Goal: Task Accomplishment & Management: Manage account settings

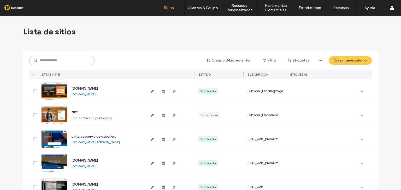
click at [55, 59] on input at bounding box center [61, 60] width 65 height 9
paste input "**********"
type input "**********"
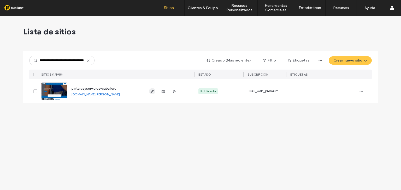
click at [152, 92] on icon "button" at bounding box center [152, 91] width 4 height 4
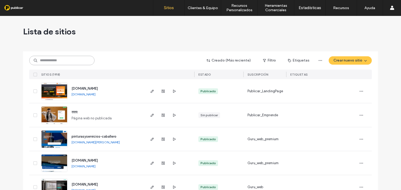
click at [63, 60] on input at bounding box center [61, 60] width 65 height 9
paste input "**********"
type input "**********"
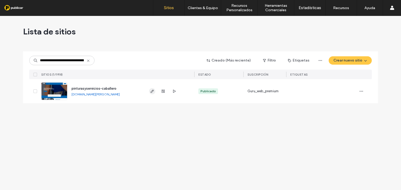
click at [150, 93] on icon "button" at bounding box center [152, 91] width 4 height 4
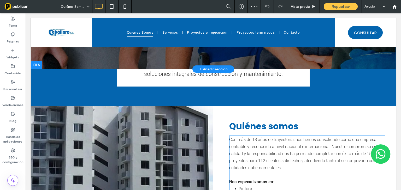
scroll to position [209, 0]
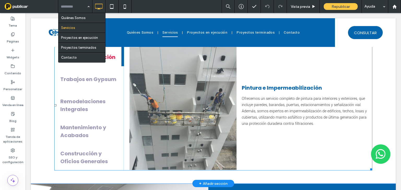
scroll to position [209, 0]
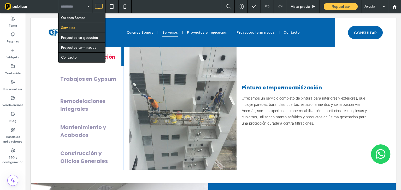
click at [207, 3] on div "Quiénes Somos Servicios Proyectos en ejecución Proyectos terminados Contacto Vi…" at bounding box center [229, 6] width 343 height 13
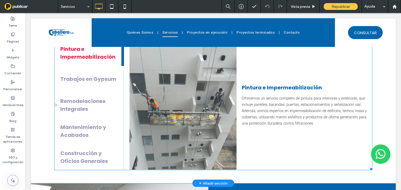
click at [162, 100] on span at bounding box center [213, 105] width 318 height 131
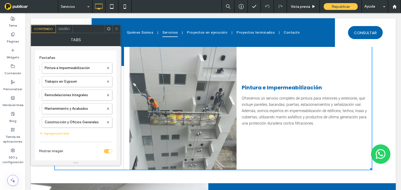
click at [118, 29] on icon at bounding box center [117, 29] width 4 height 4
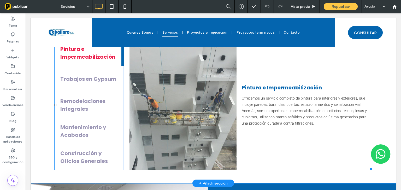
click at [112, 103] on span at bounding box center [213, 105] width 318 height 131
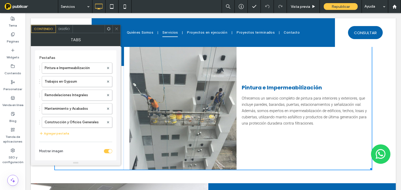
click at [65, 32] on div "Diseño" at bounding box center [64, 29] width 17 height 8
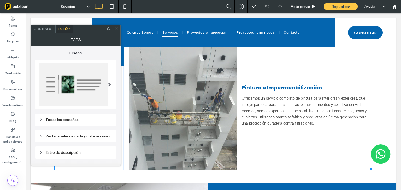
click at [62, 121] on div "Todas las pestañas" at bounding box center [75, 120] width 73 height 4
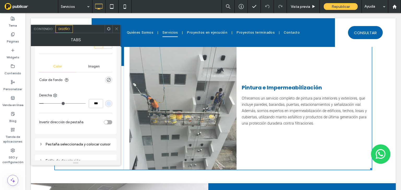
scroll to position [188, 0]
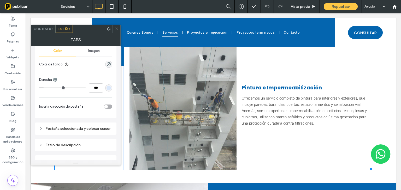
click at [88, 127] on div "Pestaña seleccionada y colocar cursor" at bounding box center [75, 129] width 73 height 4
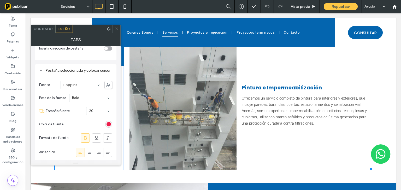
scroll to position [251, 0]
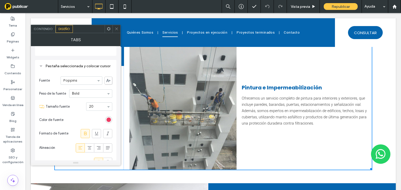
click at [108, 119] on div "rgb(236, 31, 76)" at bounding box center [109, 120] width 4 height 4
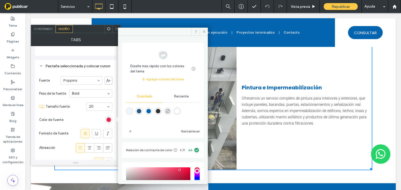
click at [139, 112] on div "rgba(37,84,131,1)" at bounding box center [139, 111] width 4 height 4
type input "*"
type input "**"
type input "*******"
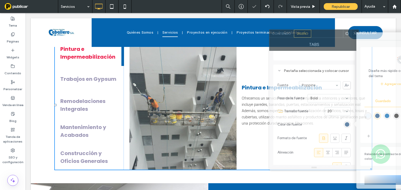
drag, startPoint x: 87, startPoint y: 30, endPoint x: 324, endPoint y: 35, distance: 237.2
click at [324, 35] on div at bounding box center [327, 34] width 32 height 8
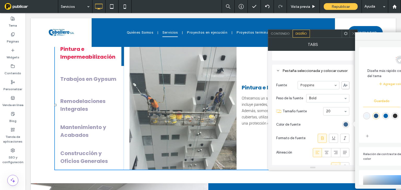
click at [347, 123] on div "rgba(37,84,131,1)" at bounding box center [346, 125] width 4 height 4
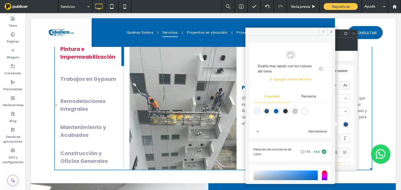
click at [277, 113] on div "rgba(4,101,175,1)" at bounding box center [276, 111] width 4 height 4
type input "*"
type input "**"
type input "*******"
click at [331, 32] on use at bounding box center [331, 31] width 3 height 3
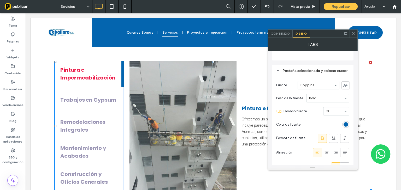
scroll to position [230, 0]
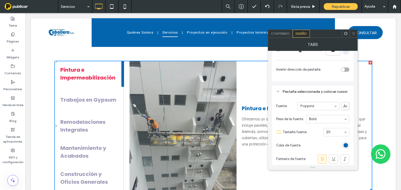
click at [308, 91] on div "Pestaña seleccionada y colocar cursor" at bounding box center [312, 92] width 73 height 4
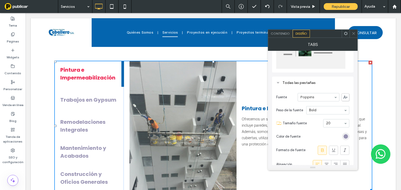
scroll to position [0, 0]
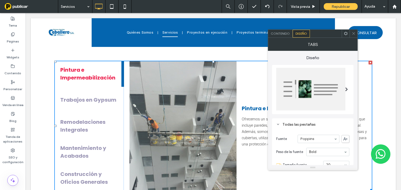
click at [308, 124] on div "Todas las pestañas" at bounding box center [312, 125] width 73 height 4
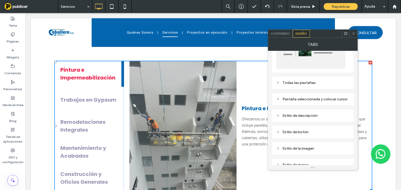
scroll to position [63, 0]
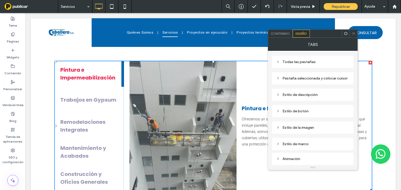
click at [308, 97] on div "Estilo de descripción" at bounding box center [312, 94] width 73 height 7
click at [304, 76] on div "Pestaña seleccionada y colocar cursor" at bounding box center [312, 78] width 73 height 4
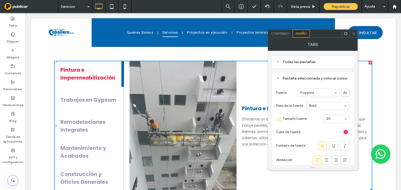
click at [348, 133] on div "rgb(236, 31, 76)" at bounding box center [346, 132] width 4 height 4
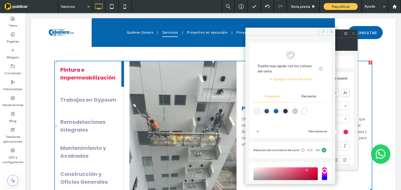
click at [278, 111] on div "rgba(4,101,175,1)" at bounding box center [276, 111] width 4 height 4
type input "**"
type input "*******"
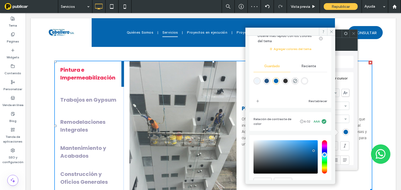
scroll to position [0, 0]
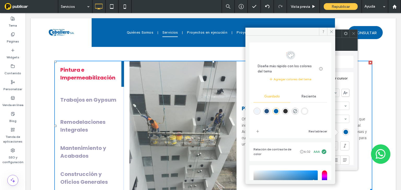
click at [277, 111] on div "rgba(4,101,175,1)" at bounding box center [276, 111] width 4 height 4
type input "**"
click at [332, 34] on span at bounding box center [331, 32] width 8 height 8
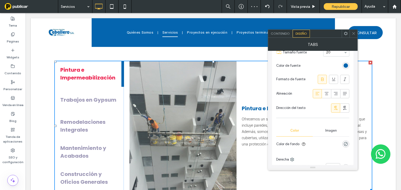
scroll to position [63, 0]
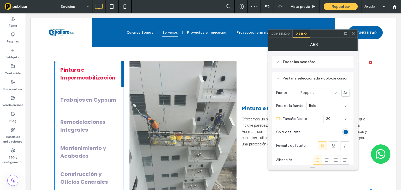
click at [354, 34] on use at bounding box center [353, 33] width 3 height 3
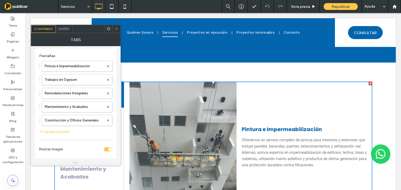
click at [61, 31] on div "Diseño" at bounding box center [64, 29] width 17 height 8
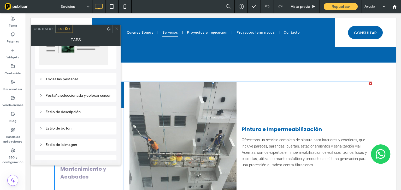
scroll to position [42, 0]
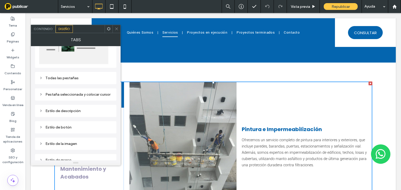
click at [77, 96] on div "Pestaña seleccionada y colocar cursor" at bounding box center [75, 94] width 73 height 4
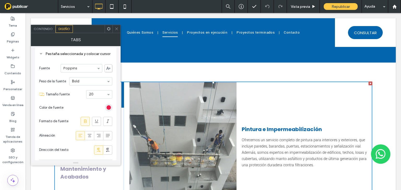
scroll to position [84, 0]
click at [107, 107] on div "rgb(236, 31, 76)" at bounding box center [109, 106] width 4 height 4
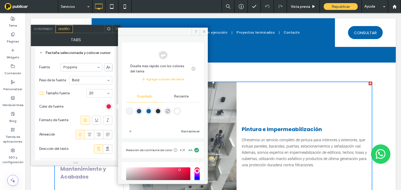
click at [139, 112] on div "rgba(37,84,131,1)" at bounding box center [139, 111] width 4 height 4
type input "**"
type input "*******"
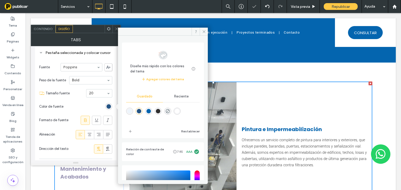
click at [151, 112] on div "rgba(4,101,175,1)" at bounding box center [149, 111] width 4 height 4
type input "**"
type input "*******"
click at [206, 31] on span at bounding box center [204, 32] width 8 height 8
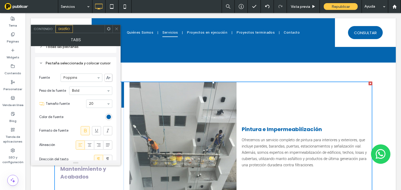
scroll to position [0, 0]
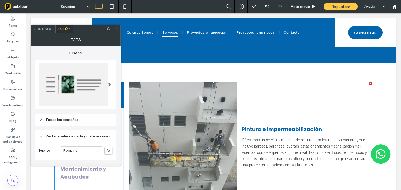
click at [116, 27] on icon at bounding box center [117, 29] width 4 height 4
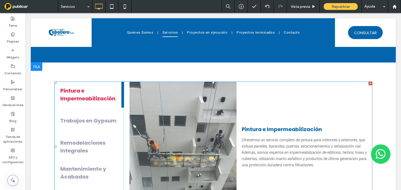
click at [90, 120] on span at bounding box center [213, 147] width 318 height 131
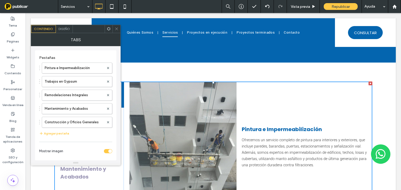
click at [66, 24] on div at bounding box center [213, 32] width 365 height 29
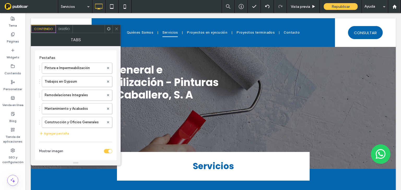
scroll to position [5, 0]
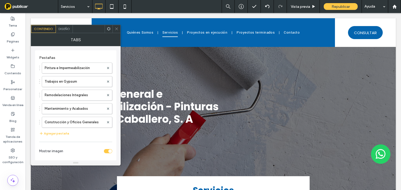
click at [66, 27] on span "Diseño" at bounding box center [64, 29] width 11 height 4
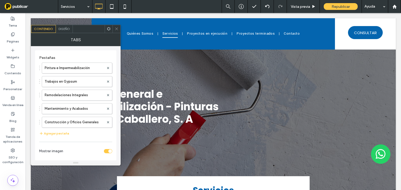
scroll to position [0, 0]
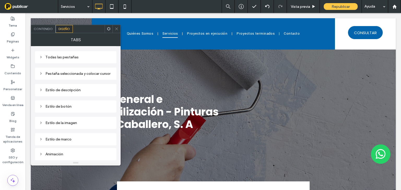
click at [89, 74] on div "Pestaña seleccionada y colocar cursor" at bounding box center [75, 74] width 73 height 4
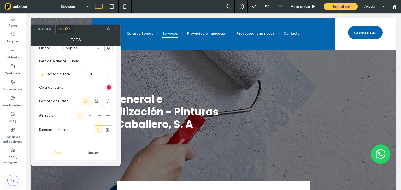
scroll to position [104, 0]
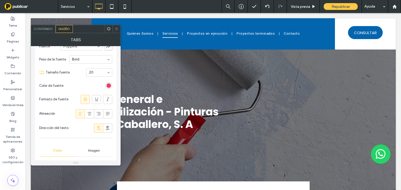
click at [107, 86] on div "rgb(236, 31, 76)" at bounding box center [109, 86] width 4 height 4
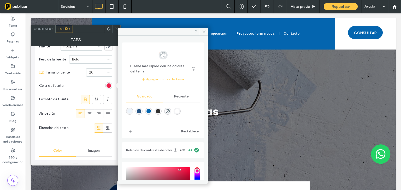
click at [151, 110] on div "rgba(4,101,175,1)" at bounding box center [149, 111] width 4 height 4
type input "**"
type input "*******"
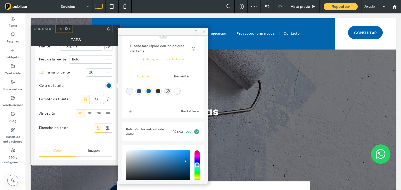
scroll to position [15, 0]
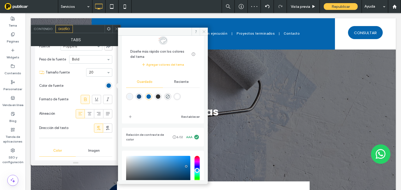
drag, startPoint x: 203, startPoint y: 33, endPoint x: 99, endPoint y: 20, distance: 104.2
click at [203, 33] on icon at bounding box center [204, 32] width 4 height 4
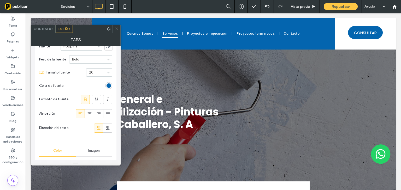
click at [116, 28] on icon at bounding box center [117, 29] width 4 height 4
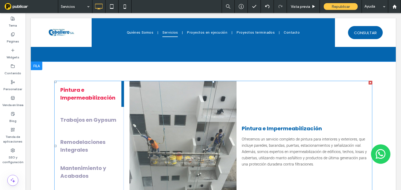
scroll to position [167, 0]
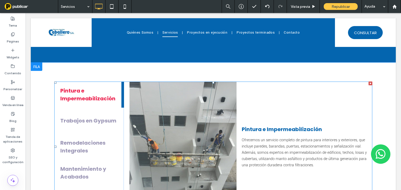
click at [94, 125] on span at bounding box center [213, 147] width 318 height 131
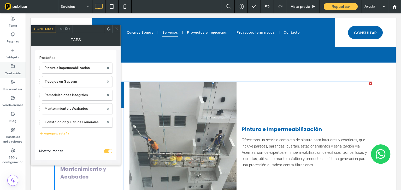
click at [7, 69] on label "Contenido" at bounding box center [12, 71] width 17 height 7
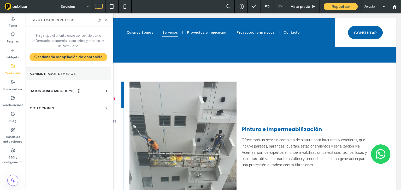
click at [61, 74] on label "Administrador de medios" at bounding box center [68, 74] width 77 height 4
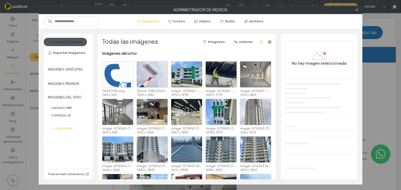
click at [76, 41] on button "Cargar imágenes" at bounding box center [65, 42] width 43 height 8
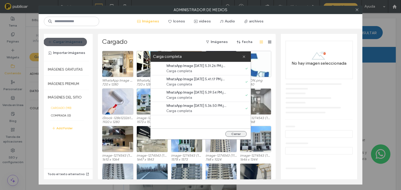
click at [233, 136] on button "Cerrar" at bounding box center [235, 134] width 21 height 6
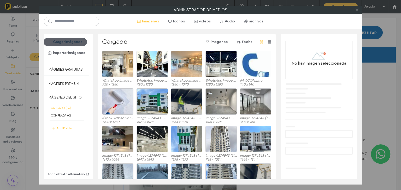
click at [357, 11] on icon at bounding box center [357, 10] width 4 height 4
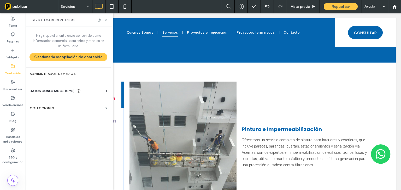
click at [104, 20] on icon at bounding box center [106, 20] width 4 height 4
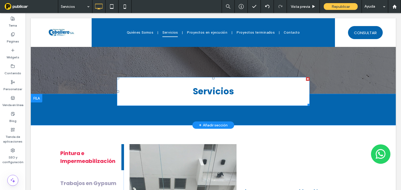
scroll to position [188, 0]
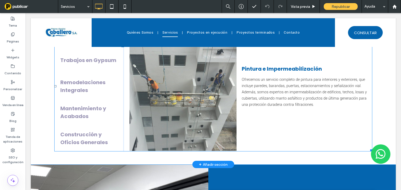
scroll to position [230, 0]
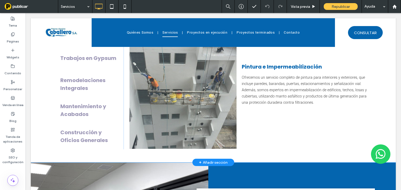
click at [213, 161] on div "+ Añadir sección" at bounding box center [213, 163] width 29 height 6
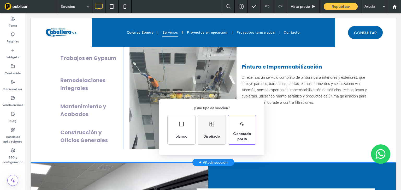
click at [209, 140] on div "Diseñado" at bounding box center [211, 136] width 21 height 11
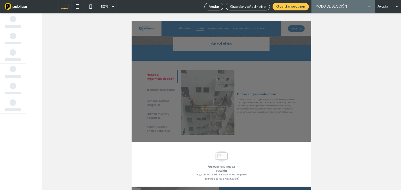
scroll to position [139, 0]
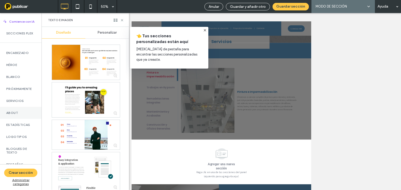
click at [21, 110] on div "About" at bounding box center [21, 113] width 42 height 12
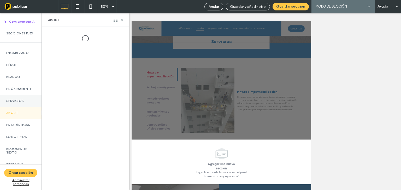
click at [20, 102] on label "Servicios" at bounding box center [20, 101] width 29 height 4
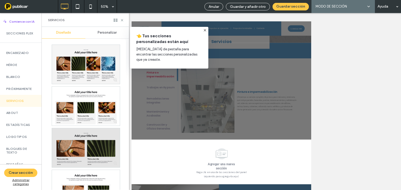
click at [91, 78] on div at bounding box center [86, 64] width 68 height 39
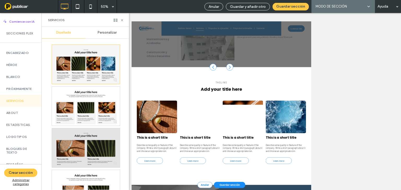
scroll to position [292, 0]
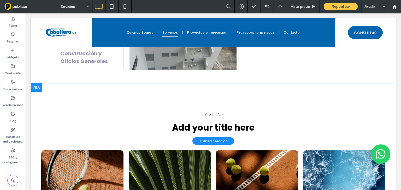
scroll to position [313, 0]
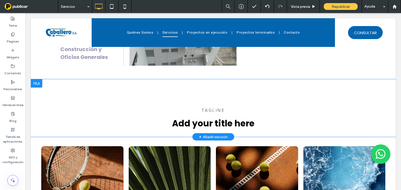
click at [39, 87] on div at bounding box center [36, 83] width 11 height 8
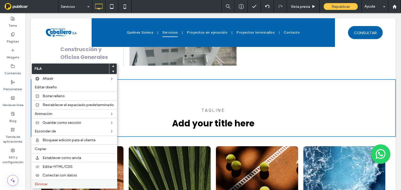
click at [57, 183] on label "Eliminar" at bounding box center [74, 184] width 79 height 4
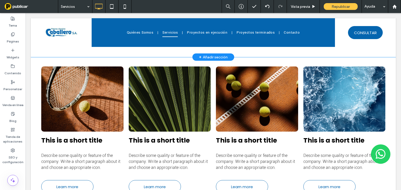
scroll to position [355, 0]
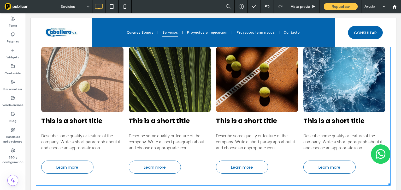
click at [60, 83] on link at bounding box center [82, 79] width 82 height 65
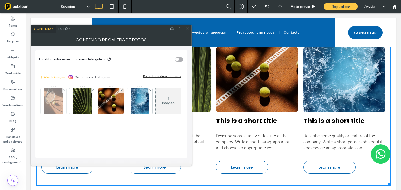
click at [47, 106] on img at bounding box center [53, 102] width 19 height 26
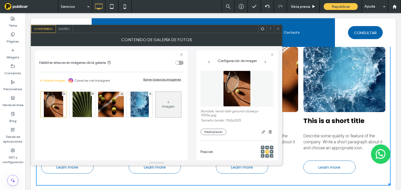
scroll to position [42, 0]
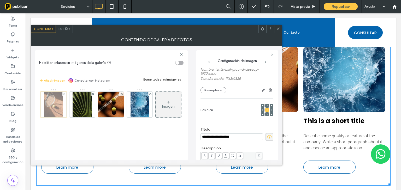
click at [64, 92] on span at bounding box center [64, 94] width 2 height 4
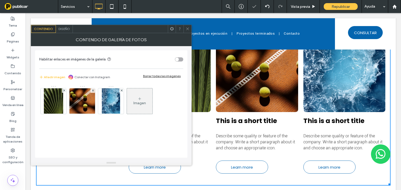
click at [64, 92] on span at bounding box center [64, 91] width 2 height 4
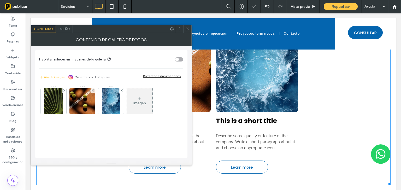
click at [64, 92] on span at bounding box center [64, 91] width 2 height 4
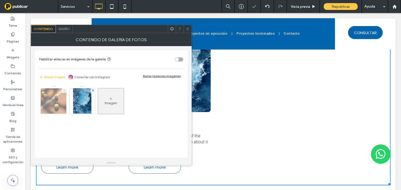
click at [64, 91] on span at bounding box center [64, 91] width 2 height 4
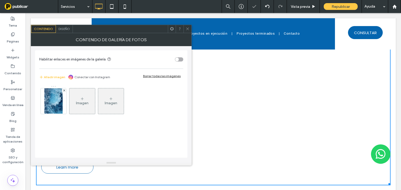
click at [64, 91] on span at bounding box center [64, 91] width 2 height 4
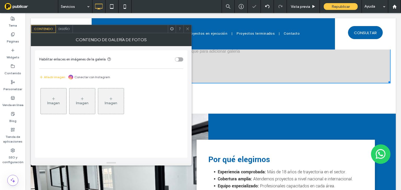
click at [47, 100] on div "Imagen" at bounding box center [54, 101] width 26 height 25
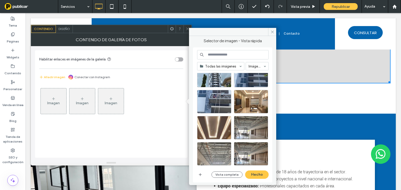
scroll to position [355, 0]
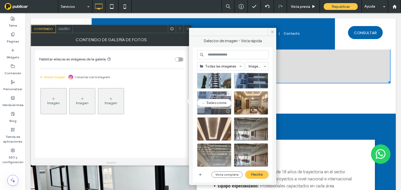
click at [225, 102] on div "Seleccione" at bounding box center [214, 103] width 34 height 24
click at [256, 174] on button "Hecho" at bounding box center [257, 175] width 24 height 8
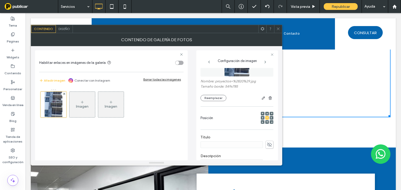
scroll to position [63, 0]
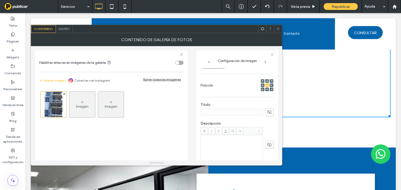
click at [267, 111] on use at bounding box center [269, 112] width 5 height 4
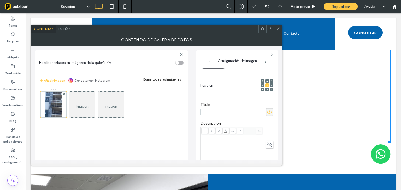
click at [237, 114] on input at bounding box center [232, 112] width 62 height 7
paste input "**********"
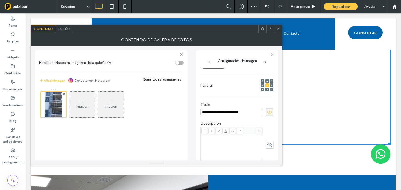
type input "**********"
click at [220, 147] on div "Rich Text Editor" at bounding box center [232, 149] width 61 height 26
click at [213, 141] on div "Rich Text Editor" at bounding box center [232, 149] width 61 height 26
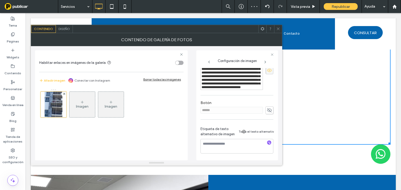
scroll to position [156, 0]
click at [268, 141] on use "button" at bounding box center [269, 142] width 3 height 3
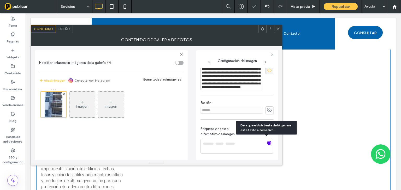
type textarea "**********"
click at [82, 104] on icon at bounding box center [82, 102] width 4 height 4
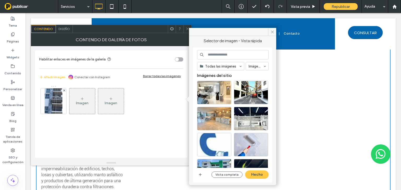
click at [84, 100] on icon at bounding box center [82, 99] width 4 height 4
click at [241, 94] on div "Seleccione" at bounding box center [251, 93] width 34 height 24
click at [257, 172] on button "Hecho" at bounding box center [257, 175] width 24 height 8
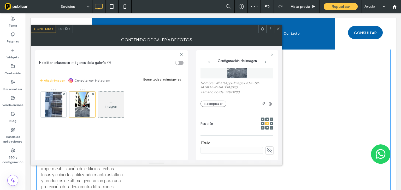
scroll to position [84, 0]
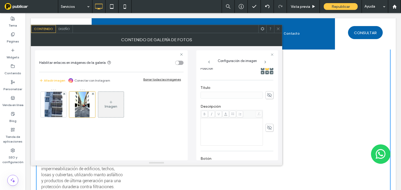
click at [267, 97] on icon at bounding box center [269, 95] width 5 height 6
click at [230, 95] on input at bounding box center [232, 95] width 62 height 7
paste input "**********"
type input "**********"
click at [267, 129] on use at bounding box center [269, 128] width 5 height 4
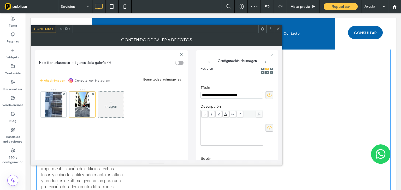
drag, startPoint x: 241, startPoint y: 96, endPoint x: 173, endPoint y: 94, distance: 67.7
click at [173, 94] on div "**********" at bounding box center [156, 103] width 243 height 114
click at [223, 130] on div "Rich Text Editor" at bounding box center [232, 132] width 61 height 26
drag, startPoint x: 53, startPoint y: 107, endPoint x: 272, endPoint y: 122, distance: 219.2
click at [64, 109] on div at bounding box center [54, 105] width 26 height 26
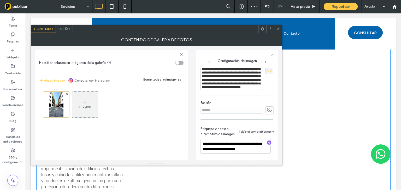
scroll to position [93, 0]
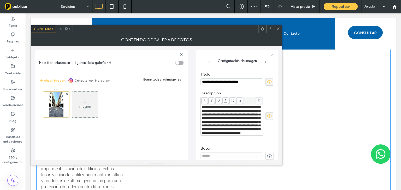
click at [89, 107] on div "Imagen" at bounding box center [85, 106] width 13 height 4
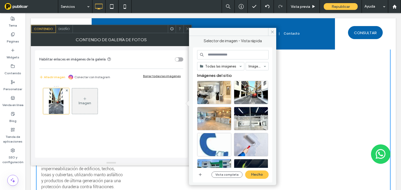
click at [74, 109] on div "Imagen" at bounding box center [85, 101] width 26 height 25
click at [250, 95] on div "Seleccione" at bounding box center [251, 93] width 34 height 24
click at [260, 174] on button "Hecho" at bounding box center [257, 175] width 24 height 8
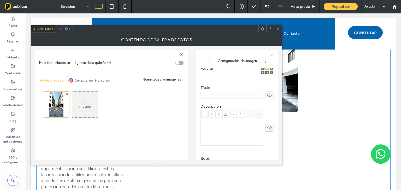
scroll to position [142, 0]
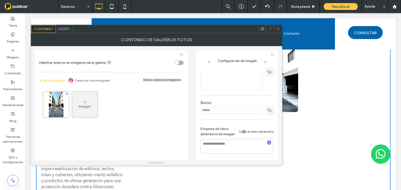
click at [84, 111] on div "Imagen" at bounding box center [85, 104] width 26 height 25
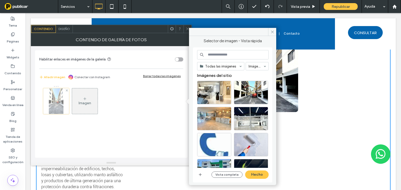
click at [55, 103] on div at bounding box center [56, 101] width 26 height 26
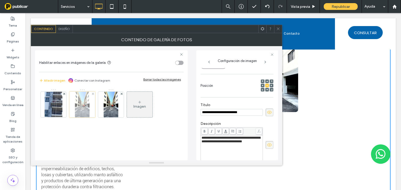
scroll to position [0, 0]
click at [122, 93] on use at bounding box center [121, 94] width 2 height 2
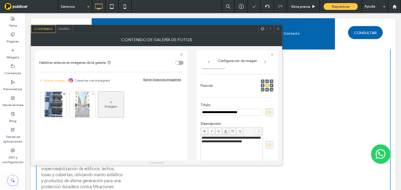
click at [78, 107] on div at bounding box center [82, 105] width 26 height 26
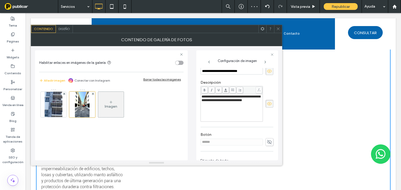
scroll to position [108, 0]
drag, startPoint x: 256, startPoint y: 108, endPoint x: 171, endPoint y: 95, distance: 85.6
click at [171, 95] on div "**********" at bounding box center [156, 103] width 243 height 114
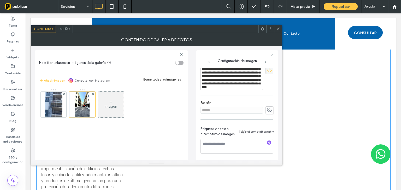
scroll to position [156, 0]
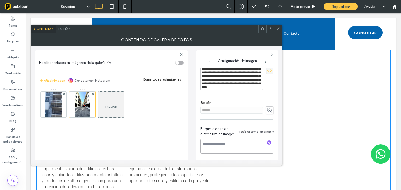
click at [266, 139] on textarea at bounding box center [237, 146] width 73 height 15
click at [267, 141] on icon "button" at bounding box center [269, 143] width 4 height 4
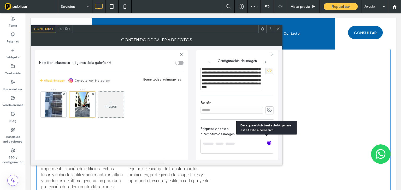
type textarea "**********"
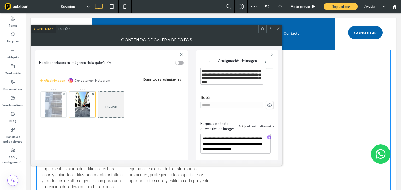
click at [49, 107] on img at bounding box center [54, 105] width 18 height 26
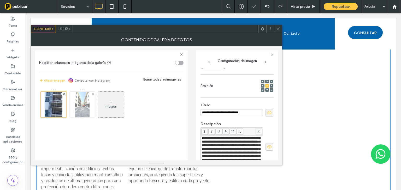
click at [76, 112] on img at bounding box center [82, 105] width 14 height 26
click at [278, 33] on div "Contenido de galería de fotos" at bounding box center [157, 39] width 252 height 13
click at [280, 29] on div at bounding box center [278, 29] width 8 height 8
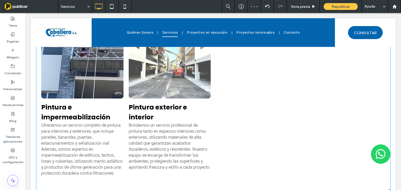
scroll to position [355, 0]
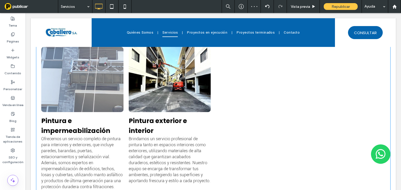
click at [113, 110] on link at bounding box center [82, 79] width 82 height 65
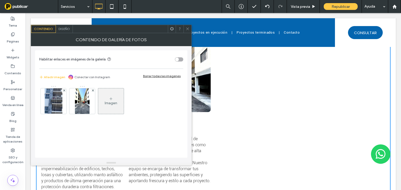
click at [64, 26] on div "Diseño" at bounding box center [64, 29] width 17 height 8
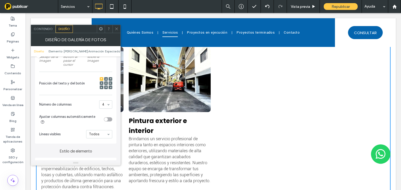
scroll to position [167, 0]
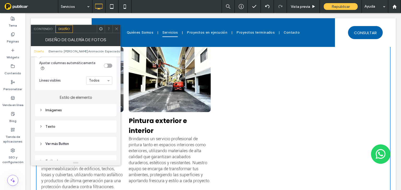
click at [59, 126] on div "Texto" at bounding box center [75, 127] width 73 height 4
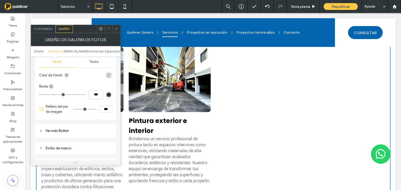
scroll to position [230, 0]
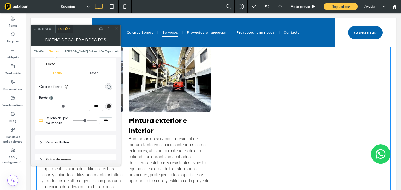
click at [95, 73] on div "Texto" at bounding box center [94, 73] width 37 height 11
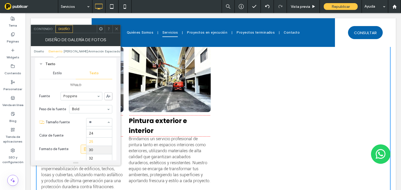
scroll to position [56, 0]
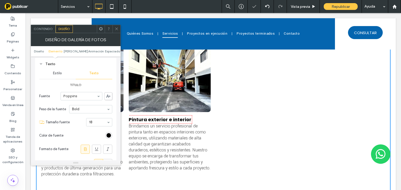
click at [90, 121] on input at bounding box center [98, 123] width 18 height 4
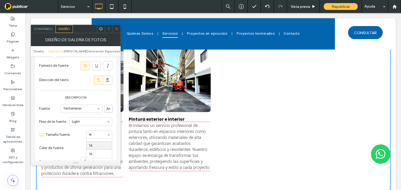
scroll to position [18, 0]
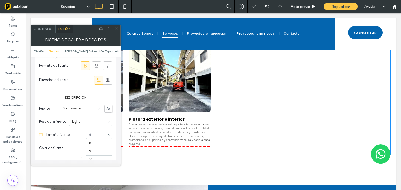
click at [90, 134] on div at bounding box center [99, 135] width 26 height 8
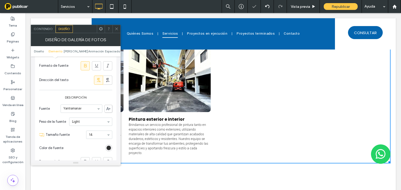
click at [116, 31] on span at bounding box center [117, 29] width 4 height 8
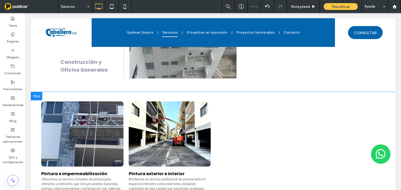
scroll to position [355, 0]
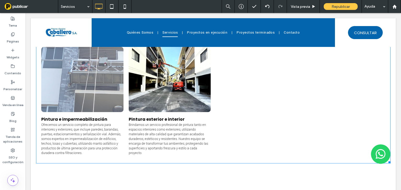
click at [81, 115] on span "Pintura e impermeabilización Ofrecemos un servicio completo de pintura para int…" at bounding box center [82, 135] width 82 height 46
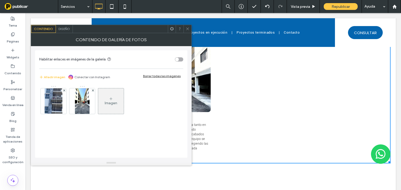
click at [68, 30] on span "Diseño" at bounding box center [64, 29] width 11 height 4
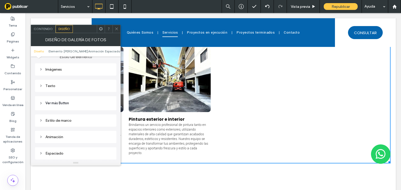
scroll to position [209, 0]
click at [54, 83] on div "Texto" at bounding box center [75, 85] width 73 height 4
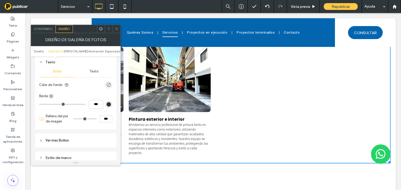
scroll to position [230, 0]
click at [94, 73] on div "Texto" at bounding box center [94, 73] width 37 height 11
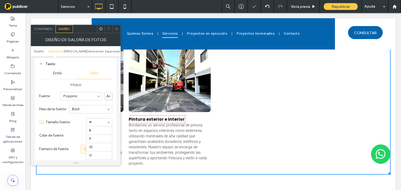
scroll to position [51, 0]
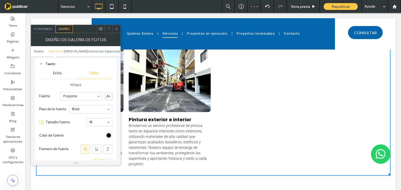
click at [118, 27] on icon at bounding box center [117, 29] width 4 height 4
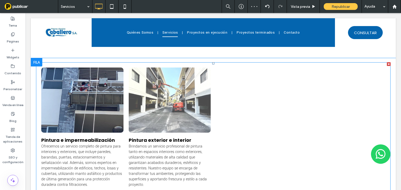
scroll to position [313, 0]
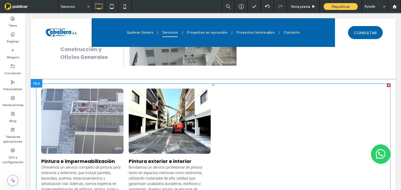
click at [69, 118] on link at bounding box center [82, 121] width 82 height 65
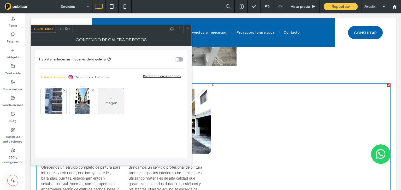
click at [65, 31] on div "Diseño" at bounding box center [64, 29] width 17 height 8
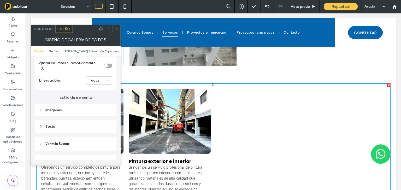
click at [68, 108] on div "Imágenes" at bounding box center [75, 110] width 73 height 4
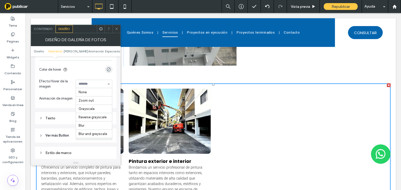
scroll to position [21, 0]
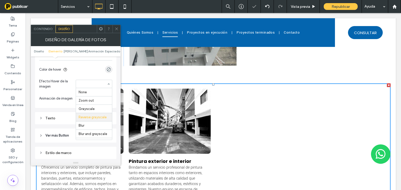
click at [90, 83] on input at bounding box center [93, 84] width 28 height 4
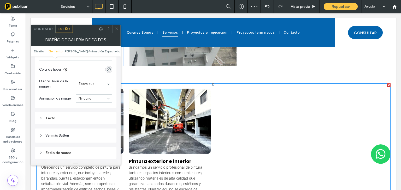
click at [115, 29] on icon at bounding box center [117, 29] width 4 height 4
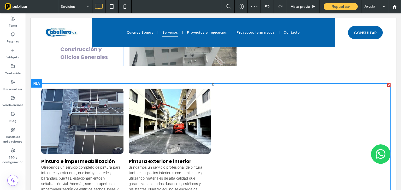
click at [167, 109] on link at bounding box center [169, 121] width 87 height 69
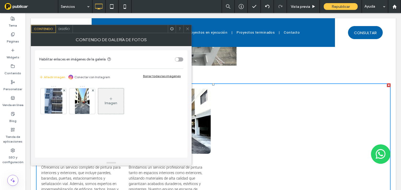
click at [118, 98] on div "Imagen" at bounding box center [111, 101] width 26 height 25
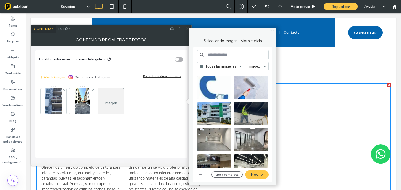
scroll to position [84, 0]
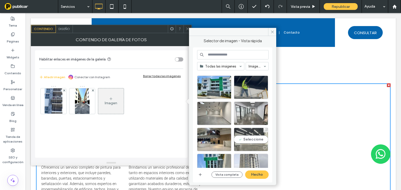
click at [254, 137] on div "Seleccione" at bounding box center [251, 140] width 34 height 24
click at [255, 177] on button "Hecho" at bounding box center [257, 175] width 24 height 8
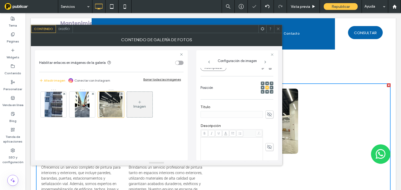
scroll to position [63, 0]
click at [267, 113] on use at bounding box center [269, 112] width 5 height 4
click at [249, 112] on input at bounding box center [232, 112] width 62 height 7
paste input "**********"
type input "**********"
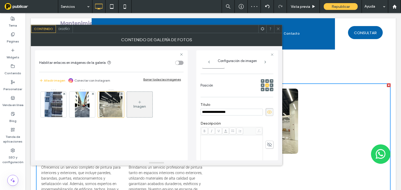
click at [226, 145] on div "Rich Text Editor" at bounding box center [232, 149] width 61 height 26
click at [234, 143] on div "Rich Text Editor" at bounding box center [232, 149] width 61 height 26
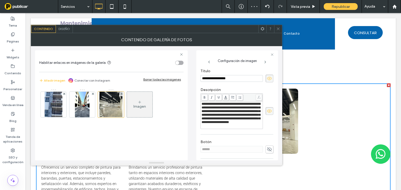
scroll to position [143, 0]
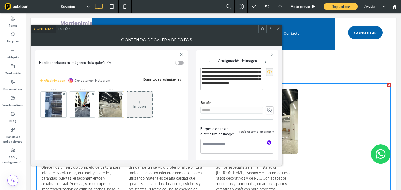
click at [267, 141] on icon "button" at bounding box center [269, 143] width 4 height 4
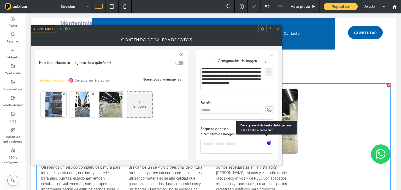
type textarea "**********"
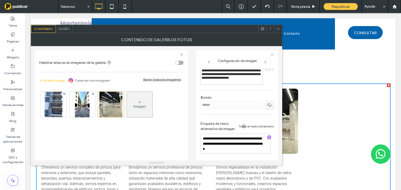
click at [131, 106] on div "Imagen" at bounding box center [140, 104] width 26 height 25
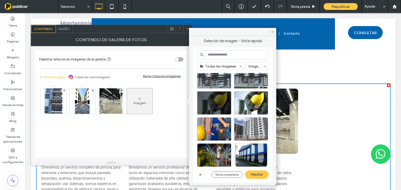
scroll to position [1024, 0]
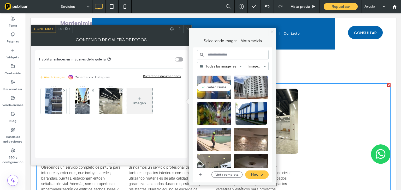
click at [215, 90] on div "Seleccione" at bounding box center [214, 88] width 34 height 24
click at [254, 175] on button "Hecho" at bounding box center [257, 175] width 24 height 8
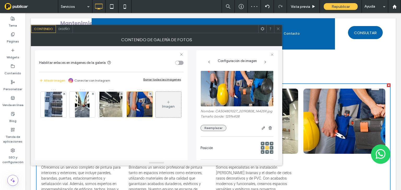
click at [213, 131] on button "Reemplazar" at bounding box center [214, 128] width 26 height 6
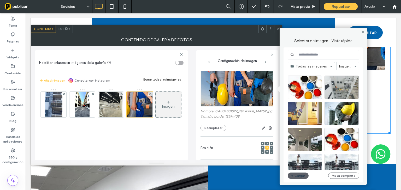
scroll to position [887, 0]
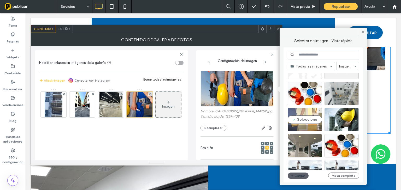
click at [311, 117] on div "Seleccione" at bounding box center [305, 120] width 34 height 24
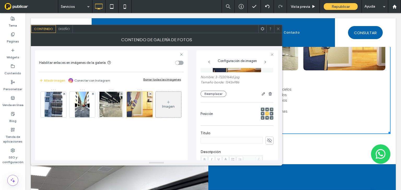
scroll to position [63, 0]
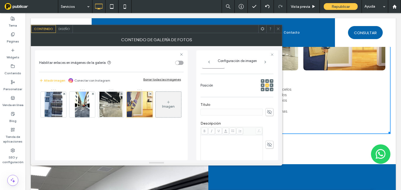
click at [267, 113] on icon at bounding box center [269, 112] width 5 height 6
click at [246, 110] on input at bounding box center [232, 112] width 62 height 7
paste input "**********"
type input "**********"
click at [217, 138] on div "Rich Text Editor" at bounding box center [232, 138] width 61 height 4
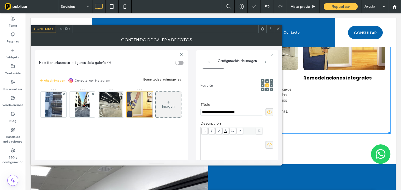
click at [213, 146] on div "Rich Text Editor" at bounding box center [232, 149] width 61 height 26
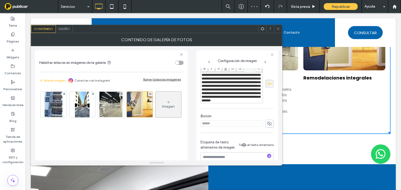
scroll to position [151, 0]
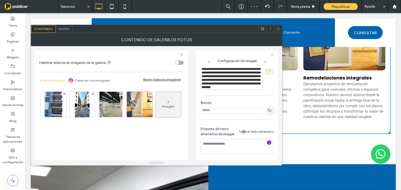
click at [267, 141] on icon "button" at bounding box center [269, 143] width 4 height 4
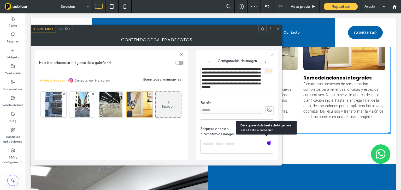
type textarea "**********"
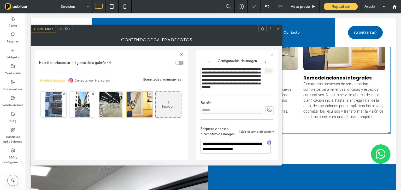
click at [166, 104] on icon at bounding box center [168, 102] width 4 height 4
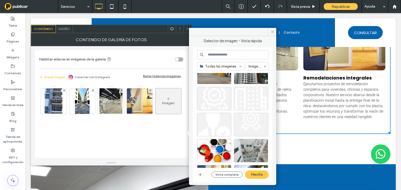
scroll to position [853, 0]
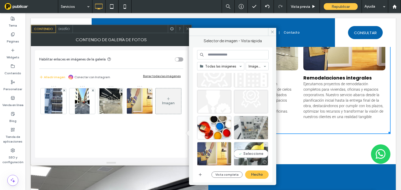
click at [252, 154] on div "Seleccione" at bounding box center [251, 154] width 34 height 24
click at [261, 177] on button "Hecho" at bounding box center [257, 175] width 24 height 8
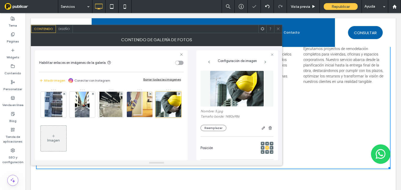
scroll to position [84, 0]
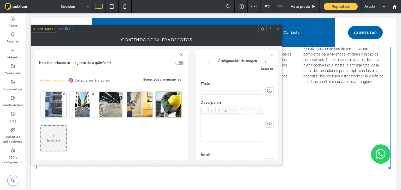
click at [267, 93] on icon at bounding box center [269, 92] width 5 height 6
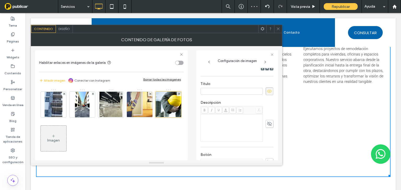
click at [213, 92] on input at bounding box center [232, 91] width 62 height 7
paste input "**********"
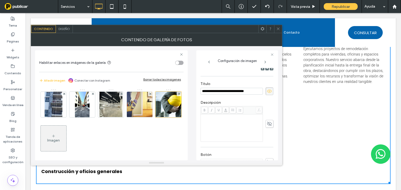
type input "**********"
drag, startPoint x: 217, startPoint y: 119, endPoint x: 269, endPoint y: 133, distance: 53.6
click at [218, 120] on div "Rich Text Editor" at bounding box center [232, 128] width 61 height 26
click at [227, 123] on div "Rich Text Editor" at bounding box center [232, 128] width 61 height 26
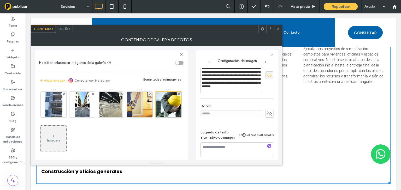
scroll to position [138, 0]
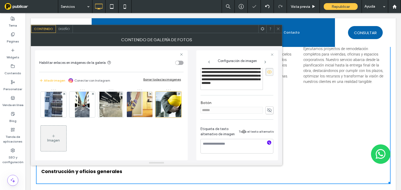
click at [268, 141] on icon "button" at bounding box center [269, 143] width 4 height 4
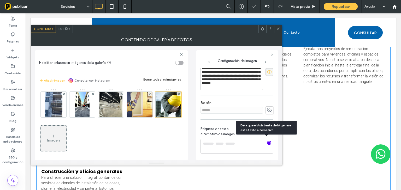
type textarea "**********"
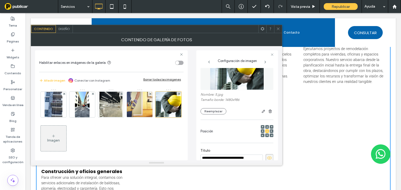
scroll to position [0, 0]
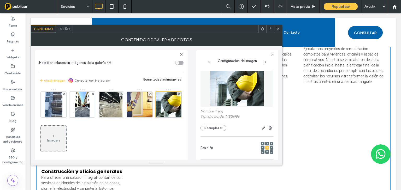
click at [60, 141] on div "Imagen" at bounding box center [53, 140] width 13 height 4
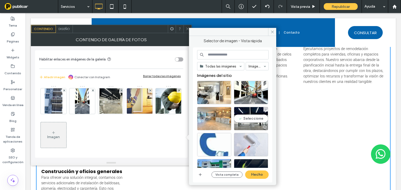
click at [253, 124] on div at bounding box center [251, 127] width 34 height 6
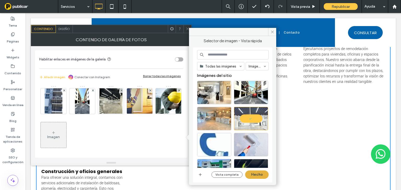
drag, startPoint x: 254, startPoint y: 173, endPoint x: 229, endPoint y: 160, distance: 28.6
click at [254, 173] on button "Hecho" at bounding box center [257, 175] width 24 height 8
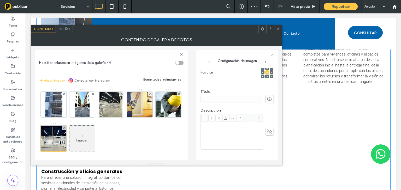
scroll to position [84, 0]
drag, startPoint x: 265, startPoint y: 95, endPoint x: 244, endPoint y: 97, distance: 21.3
click at [267, 95] on icon at bounding box center [269, 95] width 5 height 6
click at [219, 98] on input at bounding box center [232, 95] width 62 height 7
paste input "**********"
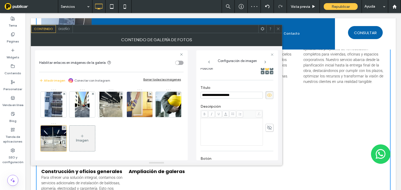
type input "**********"
click at [217, 131] on div "Rich Text Editor" at bounding box center [232, 132] width 61 height 26
click at [230, 127] on div "Rich Text Editor" at bounding box center [232, 132] width 61 height 26
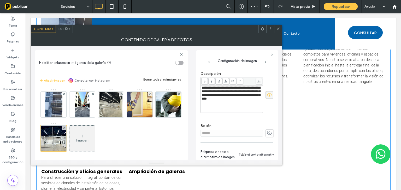
scroll to position [142, 0]
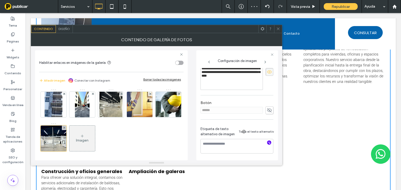
click at [267, 141] on icon "button" at bounding box center [269, 143] width 4 height 4
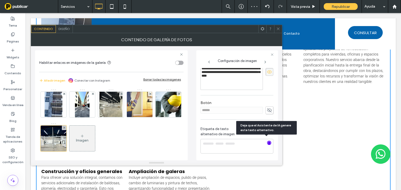
type textarea "**********"
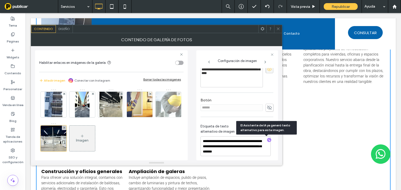
click at [149, 118] on img at bounding box center [168, 105] width 38 height 26
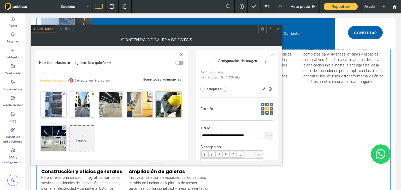
scroll to position [104, 0]
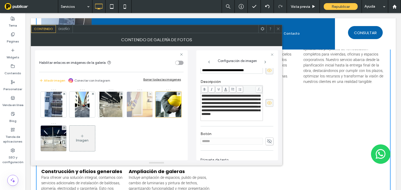
click at [141, 106] on img at bounding box center [139, 105] width 35 height 26
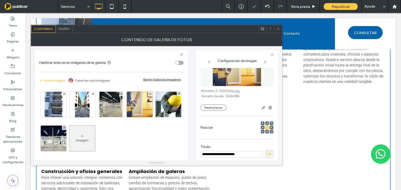
scroll to position [41, 0]
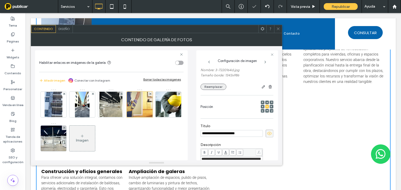
click at [205, 88] on button "Reemplazar" at bounding box center [214, 87] width 26 height 6
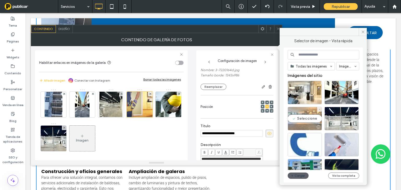
click at [309, 121] on div "Seleccione" at bounding box center [305, 119] width 34 height 24
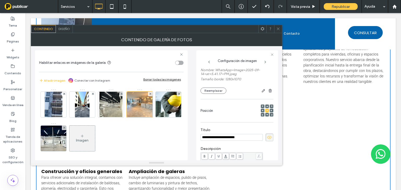
click at [145, 7] on div "Servicios Vista previa Republicar Ayuda" at bounding box center [229, 6] width 343 height 13
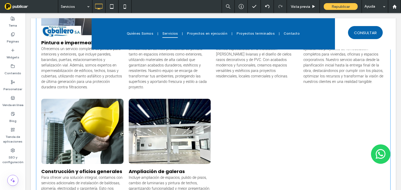
click at [167, 125] on link at bounding box center [169, 131] width 87 height 69
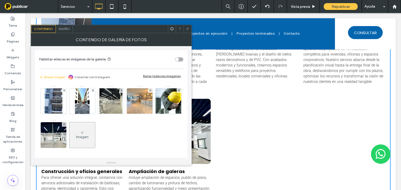
click at [95, 134] on div "Imagen" at bounding box center [82, 135] width 26 height 25
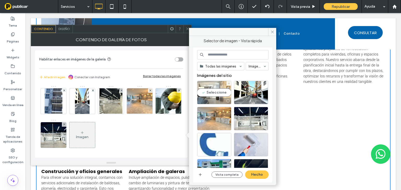
click at [219, 99] on div at bounding box center [214, 101] width 34 height 6
click at [256, 174] on button "Hecho" at bounding box center [257, 175] width 24 height 8
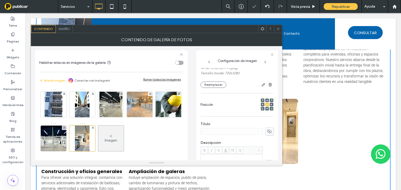
scroll to position [84, 0]
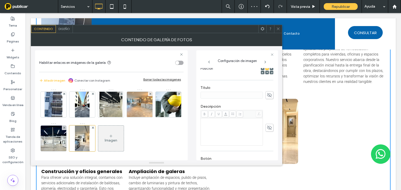
click at [262, 97] on div at bounding box center [237, 95] width 73 height 8
click at [250, 95] on input at bounding box center [232, 95] width 62 height 7
paste input "**********"
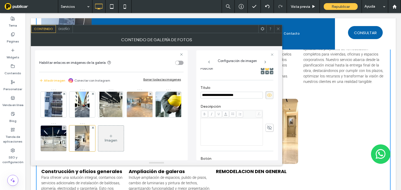
click at [232, 96] on input "**********" at bounding box center [232, 95] width 62 height 7
click at [175, 105] on div "Imagen" at bounding box center [111, 123] width 144 height 68
click at [226, 97] on input "**********" at bounding box center [232, 95] width 62 height 7
drag, startPoint x: 252, startPoint y: 95, endPoint x: 116, endPoint y: 88, distance: 135.7
click at [116, 88] on div "**********" at bounding box center [156, 103] width 243 height 114
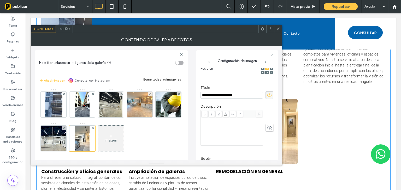
type input "**********"
click at [227, 131] on div "Rich Text Editor" at bounding box center [232, 132] width 61 height 26
click at [241, 129] on div "Rich Text Editor" at bounding box center [232, 132] width 61 height 26
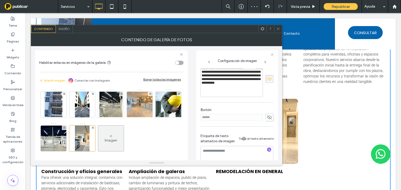
scroll to position [142, 0]
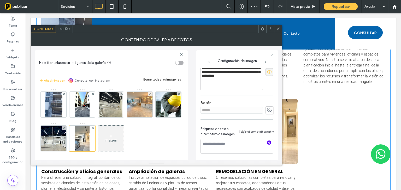
click at [267, 141] on icon "button" at bounding box center [269, 143] width 4 height 4
type textarea "**********"
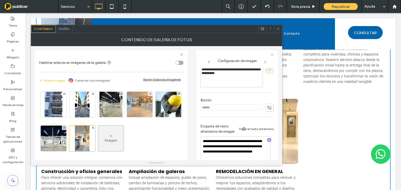
click at [113, 134] on icon at bounding box center [111, 136] width 4 height 4
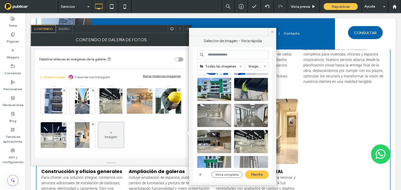
scroll to position [84, 0]
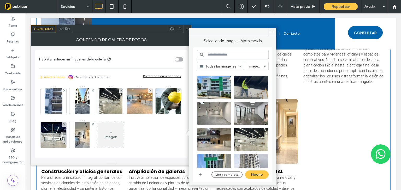
click at [238, 54] on input at bounding box center [233, 54] width 72 height 9
drag, startPoint x: 272, startPoint y: 32, endPoint x: 172, endPoint y: 14, distance: 101.1
click at [272, 32] on icon at bounding box center [273, 32] width 4 height 4
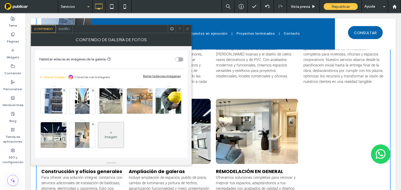
click at [186, 28] on icon at bounding box center [188, 29] width 4 height 4
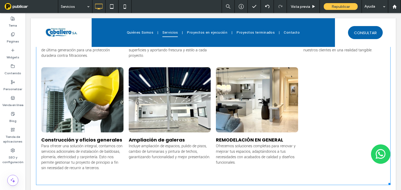
scroll to position [474, 0]
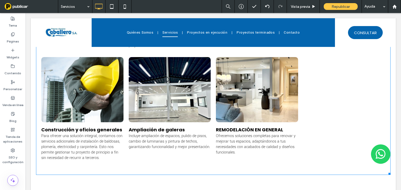
click at [245, 142] on p "Ofrecemos soluciones completas para renovar y mejorar tus espacios, adaptándono…" at bounding box center [257, 144] width 82 height 22
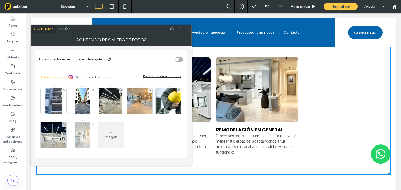
click at [89, 136] on img at bounding box center [82, 136] width 14 height 26
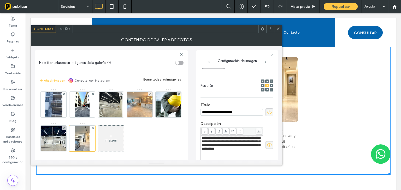
scroll to position [0, 0]
drag, startPoint x: 253, startPoint y: 113, endPoint x: 148, endPoint y: 115, distance: 104.8
click at [148, 114] on div "**********" at bounding box center [156, 103] width 243 height 114
click at [218, 113] on input "**********" at bounding box center [232, 112] width 62 height 7
type input "**********"
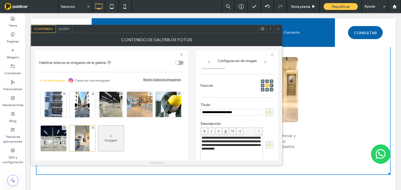
click at [277, 31] on span at bounding box center [278, 29] width 4 height 8
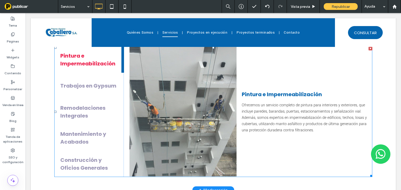
scroll to position [160, 0]
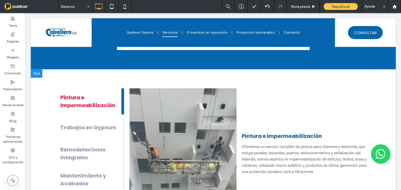
click at [37, 72] on div at bounding box center [36, 73] width 11 height 8
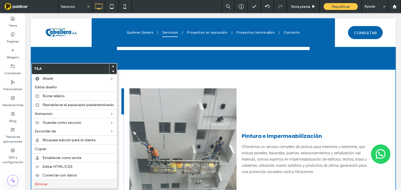
click at [58, 182] on label "Eliminar" at bounding box center [74, 184] width 79 height 4
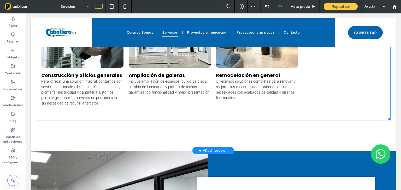
scroll to position [390, 0]
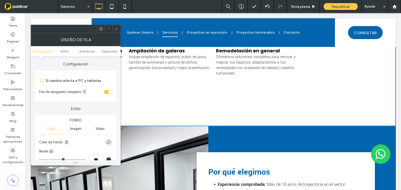
click at [116, 29] on icon at bounding box center [117, 29] width 4 height 4
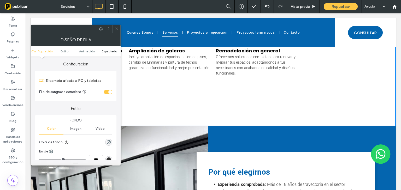
click at [111, 49] on span "Espaciado" at bounding box center [109, 51] width 15 height 4
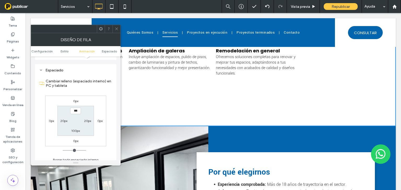
scroll to position [147, 0]
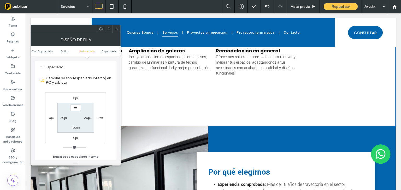
click at [77, 128] on label "100px" at bounding box center [75, 128] width 9 height 4
type input "***"
type input "**"
type input "****"
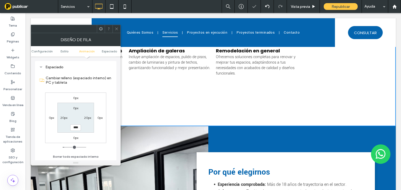
scroll to position [369, 0]
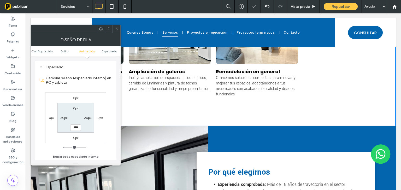
drag, startPoint x: 116, startPoint y: 28, endPoint x: 124, endPoint y: 84, distance: 56.5
click at [116, 28] on icon at bounding box center [117, 29] width 4 height 4
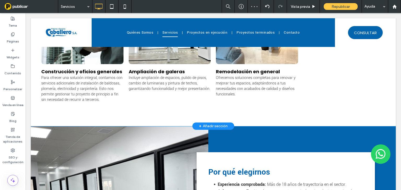
click at [208, 126] on div "+ Añadir sección" at bounding box center [213, 127] width 29 height 6
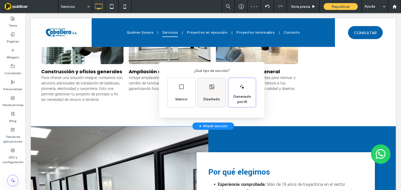
click at [214, 93] on div "Diseñado" at bounding box center [212, 92] width 28 height 29
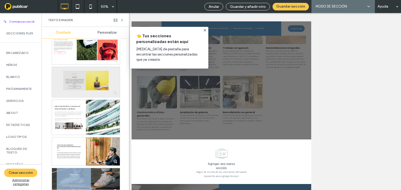
scroll to position [404, 0]
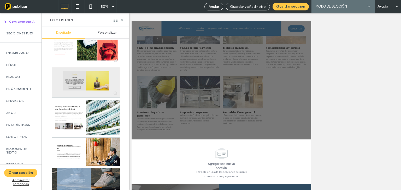
click at [74, 78] on div at bounding box center [86, 82] width 68 height 30
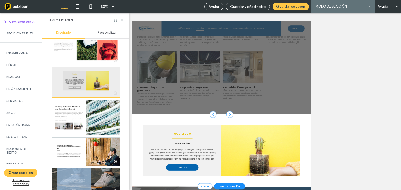
scroll to position [303, 0]
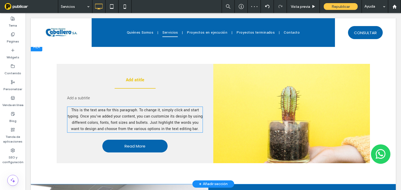
scroll to position [470, 0]
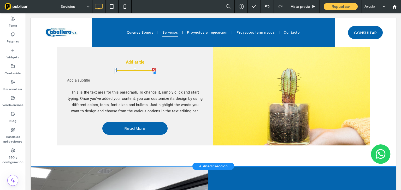
click at [153, 69] on div at bounding box center [154, 70] width 4 height 4
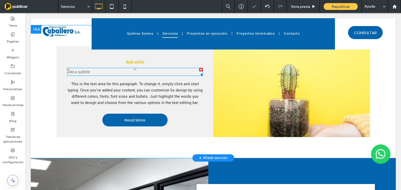
click at [201, 68] on div at bounding box center [201, 70] width 4 height 4
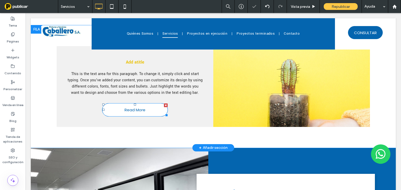
click at [164, 104] on div at bounding box center [166, 106] width 4 height 4
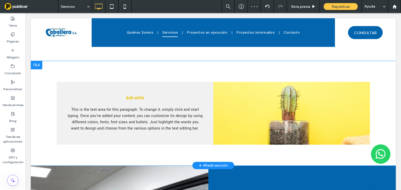
scroll to position [429, 0]
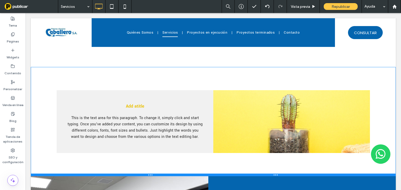
drag, startPoint x: 244, startPoint y: 170, endPoint x: 246, endPoint y: 175, distance: 5.1
click at [246, 175] on div at bounding box center [213, 175] width 365 height 3
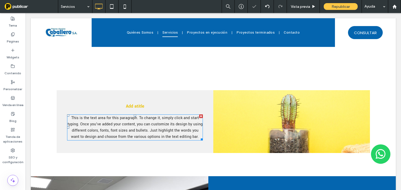
click at [190, 133] on div "This is the text area for this paragraph. To change it, simply click and start …" at bounding box center [135, 127] width 136 height 25
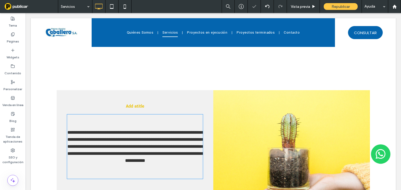
type input "**********"
type input "**"
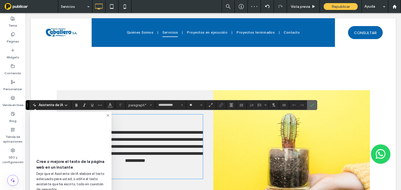
click at [311, 106] on icon "Confirmar" at bounding box center [312, 105] width 4 height 4
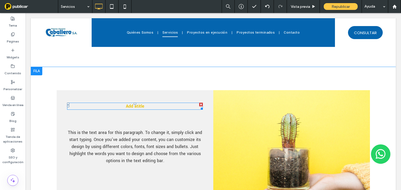
click at [137, 105] on span "title" at bounding box center [141, 106] width 8 height 6
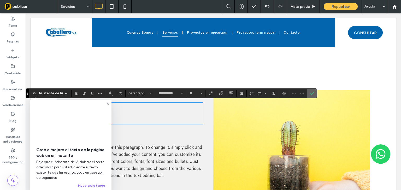
click at [311, 93] on icon "Confirmar" at bounding box center [312, 93] width 4 height 4
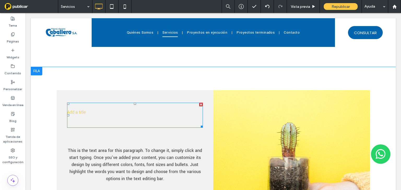
click at [79, 120] on p at bounding box center [135, 118] width 136 height 6
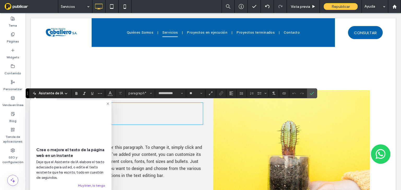
click at [76, 121] on p at bounding box center [135, 121] width 136 height 5
click at [107, 104] on icon at bounding box center [108, 104] width 4 height 4
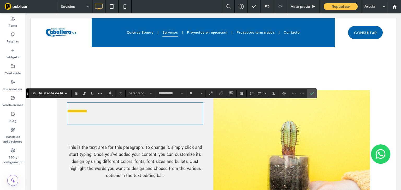
click at [97, 119] on p at bounding box center [135, 116] width 136 height 5
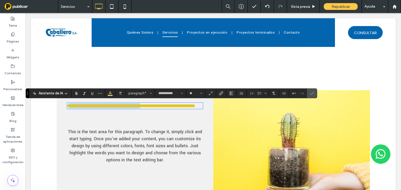
drag, startPoint x: 132, startPoint y: 108, endPoint x: 67, endPoint y: 107, distance: 65.6
click at [67, 107] on span "**********" at bounding box center [131, 106] width 128 height 5
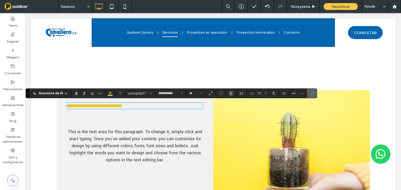
drag, startPoint x: 212, startPoint y: 84, endPoint x: 310, endPoint y: 93, distance: 98.3
click at [310, 93] on icon "Confirmar" at bounding box center [312, 93] width 4 height 4
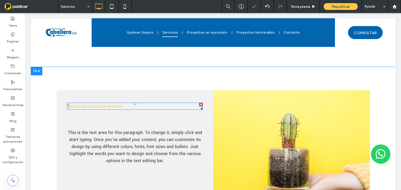
click at [120, 107] on span "Aplicación de pintura Airlessa" at bounding box center [94, 106] width 55 height 6
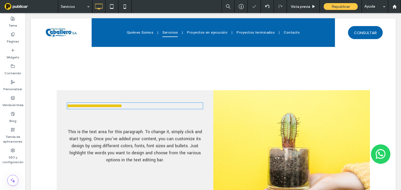
click at [120, 107] on span "**********" at bounding box center [94, 106] width 55 height 5
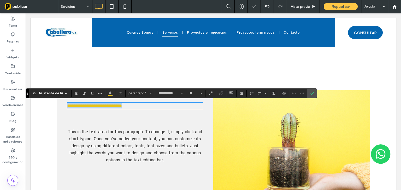
click at [120, 107] on span "**********" at bounding box center [94, 106] width 55 height 5
click at [78, 94] on label "Negrilla" at bounding box center [77, 93] width 8 height 7
click at [110, 96] on span "Color" at bounding box center [110, 93] width 4 height 7
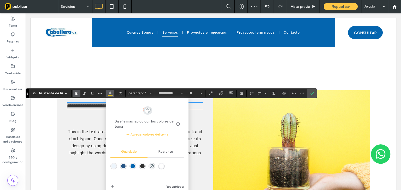
click at [132, 166] on div "rgba(4,101,175,1)" at bounding box center [133, 166] width 4 height 4
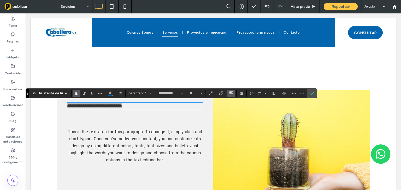
click at [232, 94] on icon "Alineación" at bounding box center [231, 93] width 4 height 4
click at [234, 112] on label "ui.textEditor.alignment.center" at bounding box center [237, 110] width 18 height 8
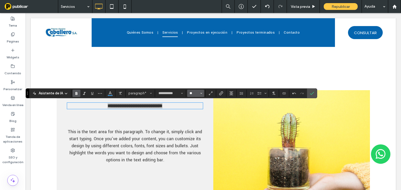
click at [189, 94] on input "**" at bounding box center [194, 93] width 10 height 4
click at [196, 143] on label "24" at bounding box center [195, 139] width 17 height 7
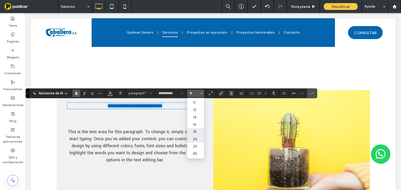
type input "**"
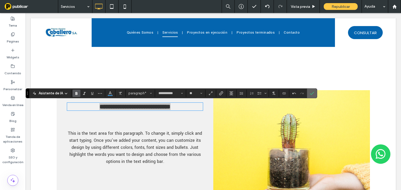
click at [311, 90] on span "Confirmar" at bounding box center [312, 93] width 4 height 9
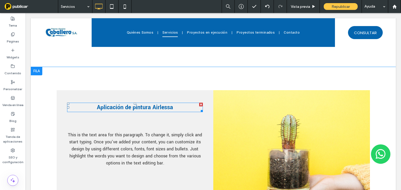
click at [178, 109] on p "Aplicación de pintura Airlessa" at bounding box center [135, 107] width 136 height 8
type input "**********"
type input "**"
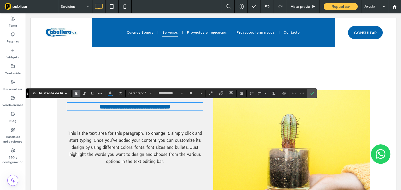
click at [175, 108] on p "**********" at bounding box center [135, 106] width 136 height 7
click at [312, 91] on icon "Confirmar" at bounding box center [312, 93] width 4 height 4
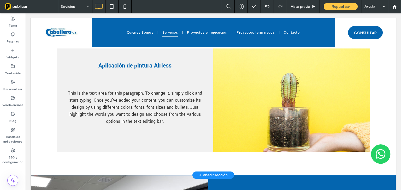
scroll to position [450, 0]
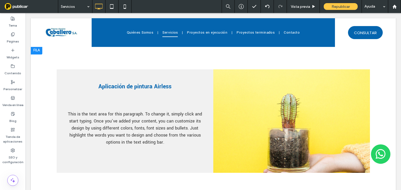
click at [290, 122] on div "Click To Paste" at bounding box center [291, 121] width 157 height 104
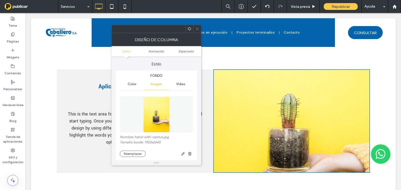
click at [185, 81] on div "Vídeo" at bounding box center [181, 84] width 24 height 11
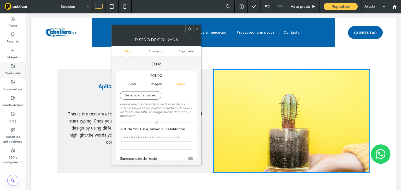
click at [10, 72] on label "Contenido" at bounding box center [12, 71] width 17 height 7
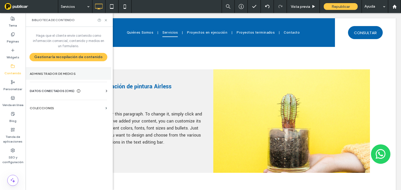
click at [75, 76] on section "Administrador de medios" at bounding box center [69, 74] width 86 height 12
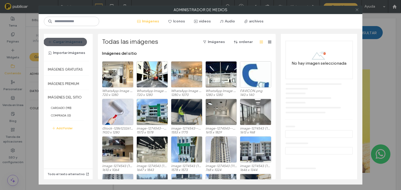
click at [356, 10] on icon at bounding box center [357, 10] width 4 height 4
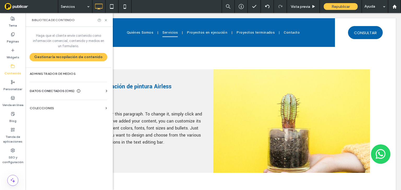
click at [259, 121] on div "Click To Paste" at bounding box center [291, 121] width 157 height 104
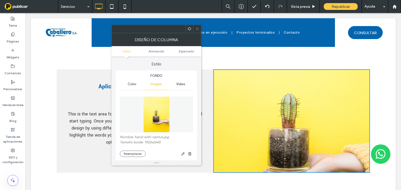
click at [184, 84] on span "Vídeo" at bounding box center [180, 84] width 9 height 4
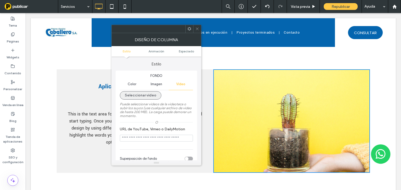
click at [140, 95] on button "Seleccionar video" at bounding box center [141, 95] width 42 height 8
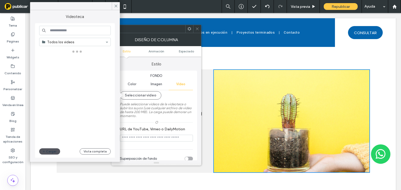
click at [48, 151] on button "Cargar" at bounding box center [49, 152] width 21 height 6
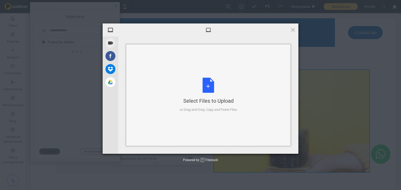
click at [204, 98] on div "Select Files to Upload" at bounding box center [208, 100] width 57 height 7
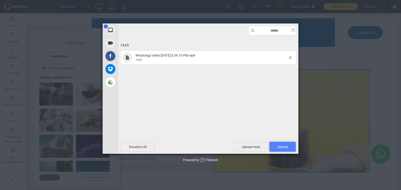
click at [282, 146] on span "Upload 1" at bounding box center [283, 147] width 10 height 4
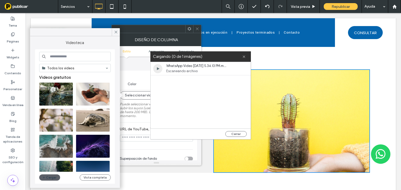
click at [246, 57] on div "Cargando (0 de 1 imágenes)" at bounding box center [200, 56] width 101 height 10
drag, startPoint x: 243, startPoint y: 57, endPoint x: 184, endPoint y: 34, distance: 63.0
click at [243, 57] on icon at bounding box center [243, 56] width 3 height 3
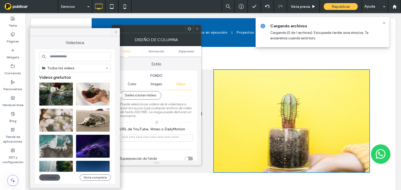
click at [118, 32] on div at bounding box center [116, 32] width 8 height 8
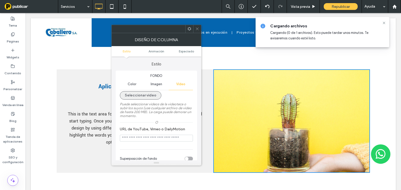
click at [146, 94] on button "Seleccionar video" at bounding box center [141, 95] width 42 height 8
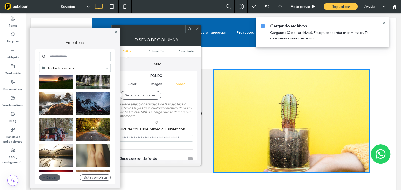
scroll to position [125, 0]
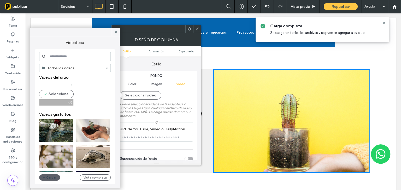
click at [59, 92] on video at bounding box center [56, 94] width 34 height 23
type input "**********"
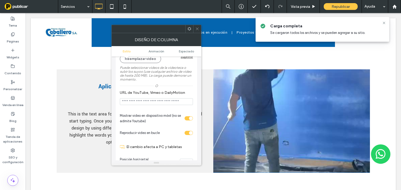
scroll to position [104, 0]
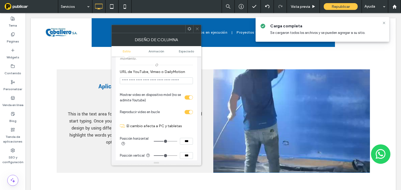
click at [199, 32] on span at bounding box center [197, 29] width 4 height 8
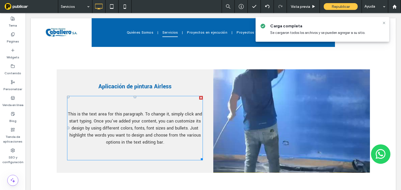
click at [132, 129] on span "This is the text area for this paragraph. To change it, simply click and start …" at bounding box center [135, 128] width 134 height 34
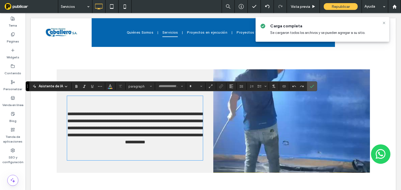
type input "**********"
type input "**"
click at [146, 137] on span "**********" at bounding box center [135, 128] width 137 height 33
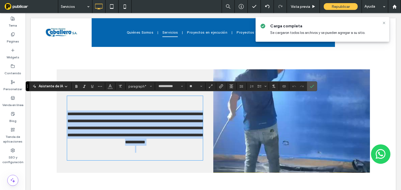
click at [146, 137] on span "**********" at bounding box center [135, 128] width 137 height 33
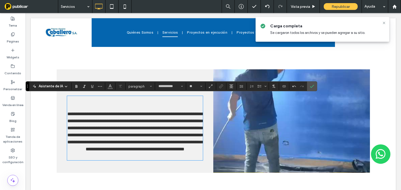
click at [72, 104] on p at bounding box center [135, 107] width 136 height 7
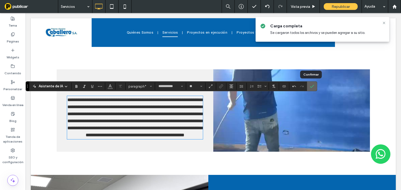
click at [308, 87] on label "Confirmar" at bounding box center [312, 86] width 8 height 9
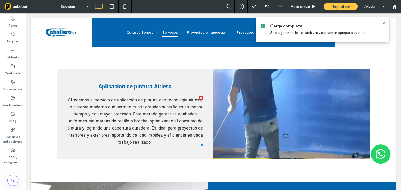
click at [132, 111] on span "Ofrecemos el servicio de aplicación de pintura con tecnología airless, un siste…" at bounding box center [135, 121] width 136 height 48
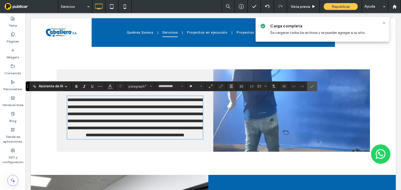
click at [131, 114] on span "**********" at bounding box center [135, 118] width 137 height 40
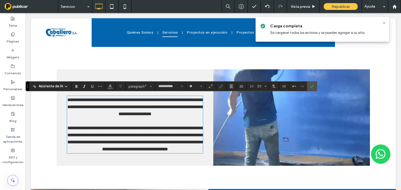
click at [131, 130] on span "**********" at bounding box center [135, 139] width 137 height 26
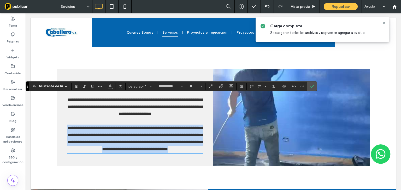
click at [131, 130] on span "**********" at bounding box center [135, 139] width 137 height 26
click at [133, 126] on span "**********" at bounding box center [135, 139] width 137 height 26
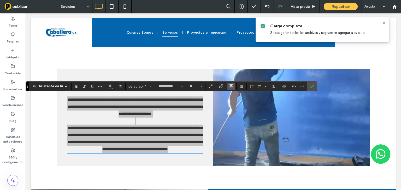
click at [228, 87] on button "Alineación" at bounding box center [232, 86] width 8 height 7
click at [235, 116] on use "ui.textEditor.alignment.justify" at bounding box center [236, 118] width 4 height 4
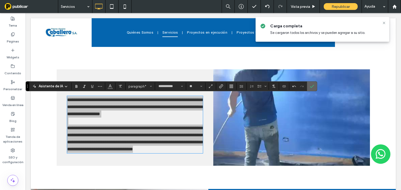
click at [311, 88] on icon "Confirmar" at bounding box center [312, 86] width 4 height 4
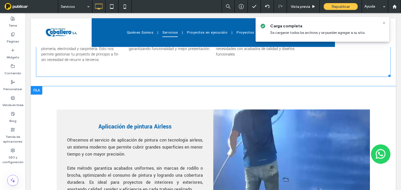
scroll to position [387, 0]
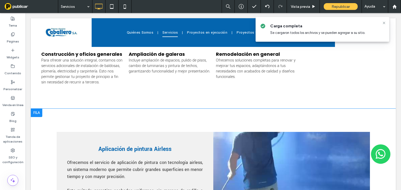
click at [61, 113] on div "Aplicación de pintura Airless Ofrecemos el servicio de aplicación de pintura co…" at bounding box center [213, 180] width 365 height 143
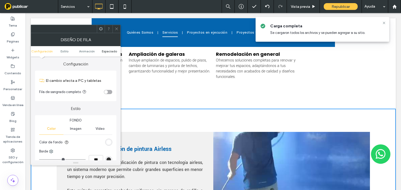
click at [108, 52] on span "Espaciado" at bounding box center [109, 51] width 15 height 4
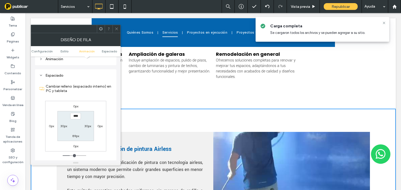
scroll to position [147, 0]
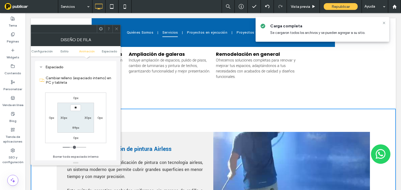
type input "****"
type input "**"
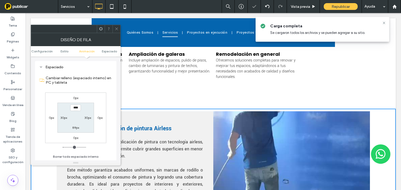
click at [115, 28] on icon at bounding box center [117, 29] width 4 height 4
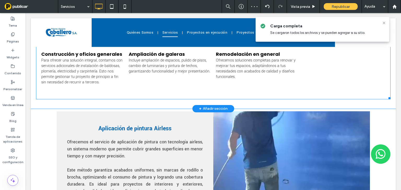
click at [139, 83] on span "Ampliación de galeras Incluye ampliación de espacios, pulido de pisos, cambio d…" at bounding box center [170, 71] width 82 height 48
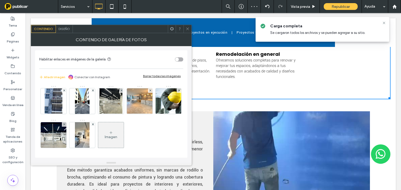
click at [188, 27] on icon at bounding box center [188, 29] width 4 height 4
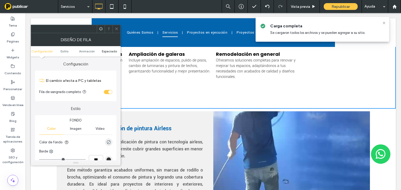
click at [103, 53] on span "Espaciado" at bounding box center [109, 51] width 15 height 4
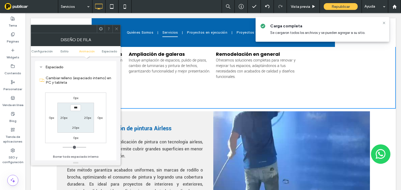
click at [75, 128] on label "20px" at bounding box center [75, 128] width 7 height 4
type input "**"
type input "****"
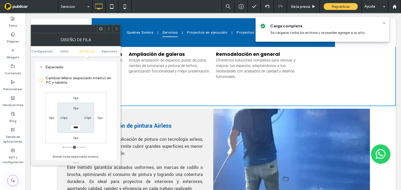
scroll to position [384, 0]
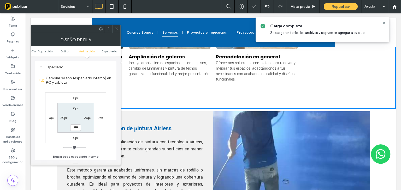
click at [116, 26] on span at bounding box center [117, 29] width 4 height 8
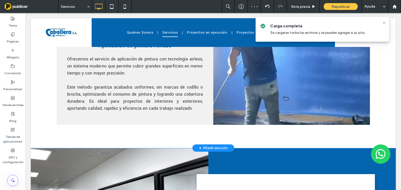
scroll to position [468, 0]
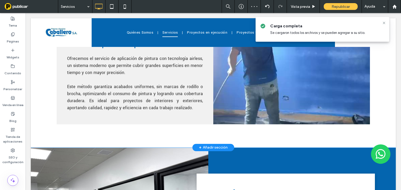
click at [165, 131] on div "Aplicación de pintura Airless Ofrecemos el servicio de aplicación de pintura co…" at bounding box center [213, 86] width 365 height 123
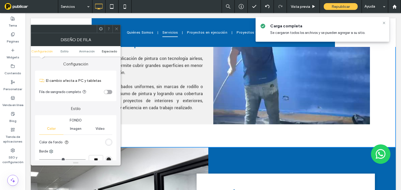
click at [111, 53] on span "Espaciado" at bounding box center [109, 51] width 15 height 4
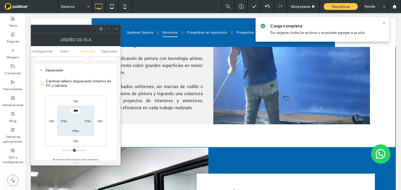
scroll to position [147, 0]
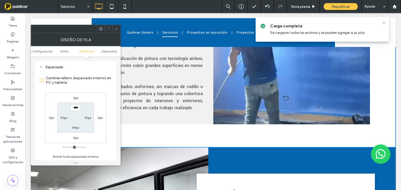
click at [74, 129] on label "89px" at bounding box center [75, 128] width 7 height 4
type input "**"
type input "****"
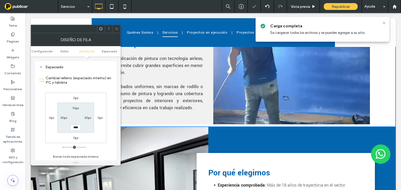
click at [117, 29] on use at bounding box center [116, 29] width 3 height 3
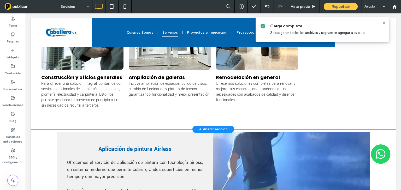
scroll to position [363, 0]
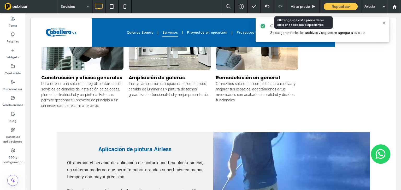
click at [308, 2] on div "Vista previa" at bounding box center [303, 6] width 33 height 13
click at [308, 7] on span "Vista previa" at bounding box center [300, 6] width 19 height 4
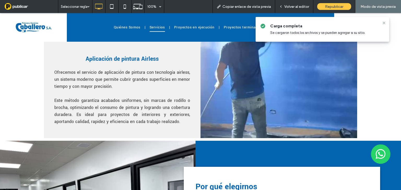
scroll to position [481, 0]
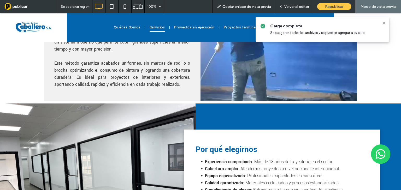
click at [286, 7] on span "Volver al editor" at bounding box center [296, 6] width 25 height 4
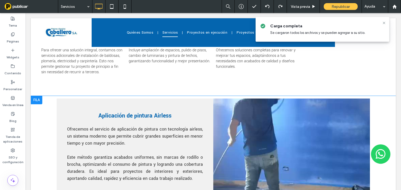
scroll to position [397, 0]
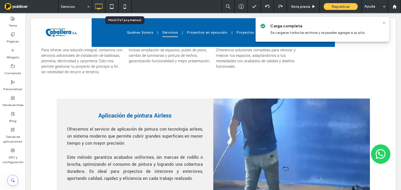
click at [121, 10] on icon at bounding box center [125, 6] width 10 height 10
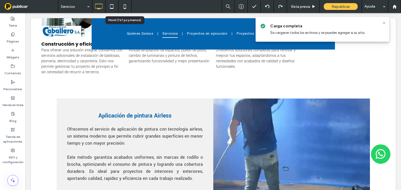
scroll to position [0, 0]
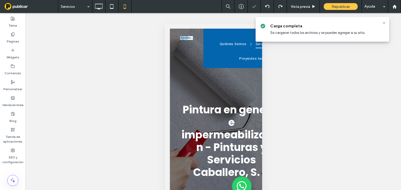
click at [383, 25] on span "Carga completa" at bounding box center [327, 26] width 115 height 6
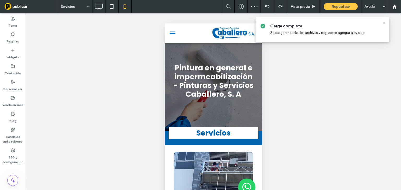
click at [383, 24] on icon at bounding box center [384, 23] width 4 height 4
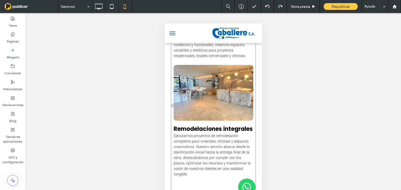
scroll to position [397, 0]
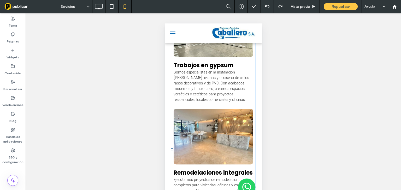
click at [219, 90] on p "Somos especialistas en la instalación de paredes livianas y el diseño de cielos…" at bounding box center [213, 86] width 80 height 33
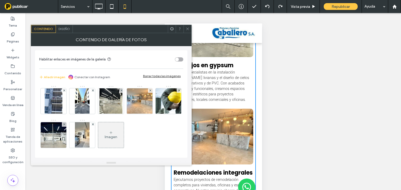
click at [64, 30] on span "Diseño" at bounding box center [64, 29] width 11 height 4
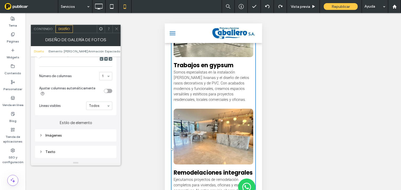
scroll to position [188, 0]
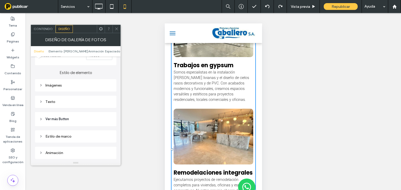
click at [46, 98] on div "Texto" at bounding box center [75, 101] width 73 height 7
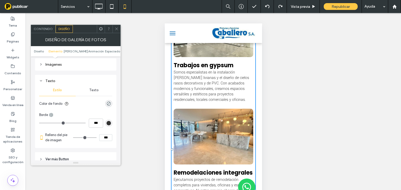
click at [90, 88] on span "Texto" at bounding box center [93, 90] width 9 height 4
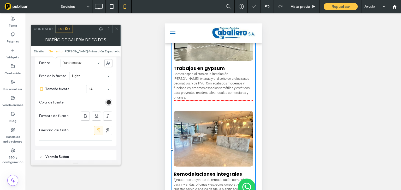
scroll to position [354, 0]
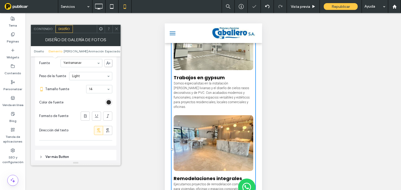
click at [116, 26] on span at bounding box center [117, 29] width 4 height 8
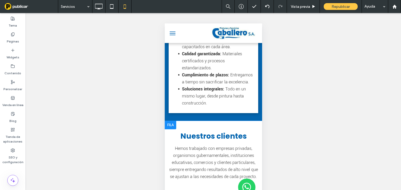
scroll to position [1190, 0]
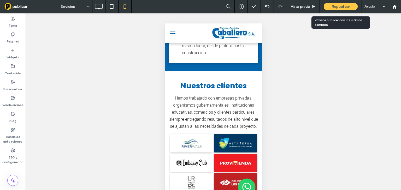
click at [340, 8] on span "Republicar" at bounding box center [341, 6] width 18 height 4
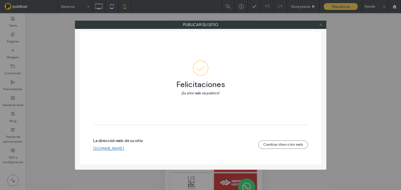
click at [323, 25] on icon at bounding box center [321, 25] width 4 height 4
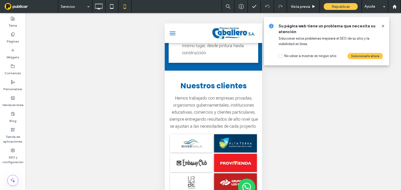
click at [21, 5] on span at bounding box center [31, 6] width 54 height 10
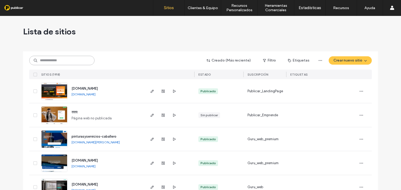
click at [69, 60] on input at bounding box center [61, 60] width 65 height 9
paste input "**********"
type input "**********"
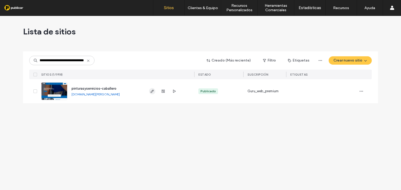
click at [151, 92] on icon "button" at bounding box center [152, 91] width 4 height 4
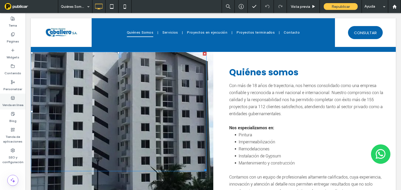
scroll to position [188, 0]
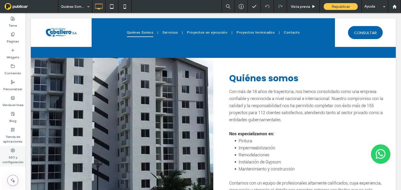
click at [9, 164] on label "SEO y configuración" at bounding box center [13, 159] width 26 height 12
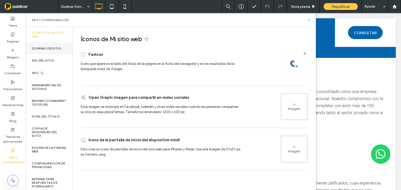
click at [50, 48] on label "Dominio de sitio" at bounding box center [47, 49] width 30 height 4
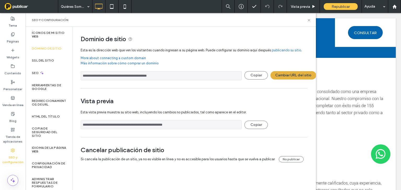
click at [298, 74] on button "Cambiar URL del sitio" at bounding box center [294, 75] width 46 height 8
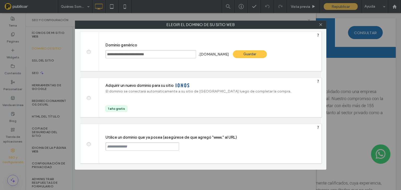
click at [89, 145] on span at bounding box center [89, 144] width 0 height 4
click at [129, 147] on input "text" at bounding box center [143, 147] width 74 height 8
paste input "**********"
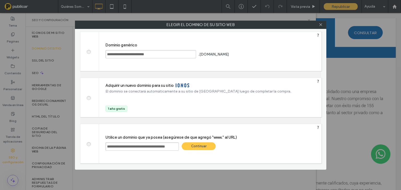
scroll to position [0, 0]
type input "**********"
click at [201, 144] on div "Continuar" at bounding box center [199, 147] width 34 height 8
click at [202, 146] on div at bounding box center [200, 95] width 401 height 190
type input "**********"
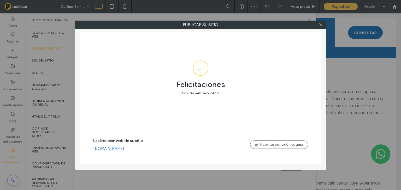
click at [124, 150] on link "[DOMAIN_NAME]" at bounding box center [108, 149] width 31 height 5
click at [321, 24] on icon at bounding box center [321, 25] width 4 height 4
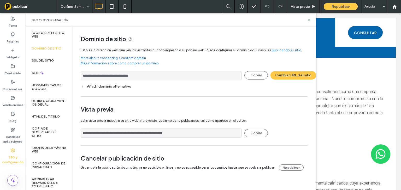
click at [17, 7] on span at bounding box center [31, 6] width 54 height 10
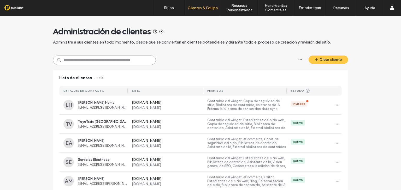
drag, startPoint x: 101, startPoint y: 62, endPoint x: 105, endPoint y: 61, distance: 4.3
click at [101, 62] on input at bounding box center [104, 60] width 103 height 9
paste input "**********"
type input "**********"
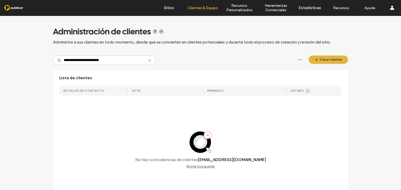
click at [333, 60] on button "Crear cliente" at bounding box center [328, 60] width 39 height 8
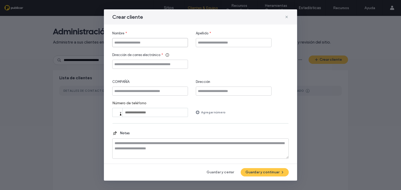
click at [158, 44] on input "Nombre" at bounding box center [150, 42] width 76 height 9
paste input "**********"
drag, startPoint x: 174, startPoint y: 44, endPoint x: 161, endPoint y: 46, distance: 13.2
click at [161, 46] on input "**********" at bounding box center [150, 42] width 76 height 9
type input "**********"
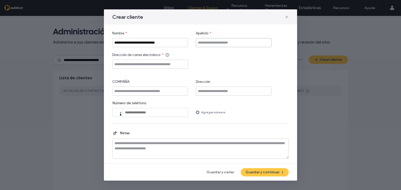
click at [252, 42] on input "Apellido" at bounding box center [234, 42] width 76 height 9
paste input "***"
type input "***"
click at [136, 65] on input "Dirección de correo electrónico" at bounding box center [150, 64] width 76 height 9
paste input "**********"
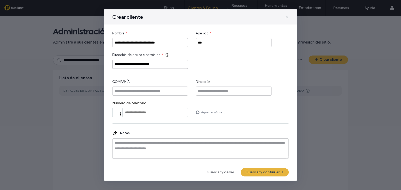
type input "**********"
click at [278, 171] on button "Guardar y continuar" at bounding box center [265, 172] width 48 height 8
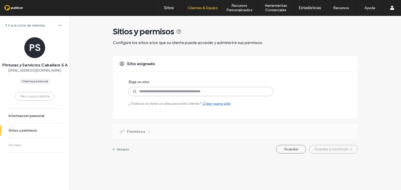
click at [182, 92] on input at bounding box center [201, 91] width 145 height 9
paste input "**********"
type input "**********"
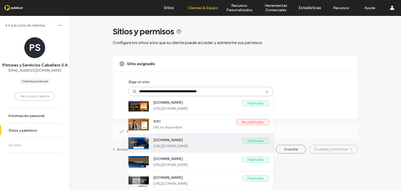
click at [219, 143] on label "[DOMAIN_NAME]" at bounding box center [197, 141] width 89 height 6
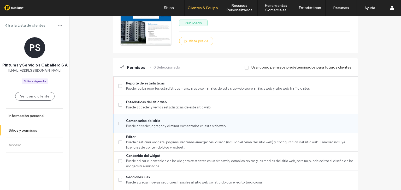
scroll to position [125, 0]
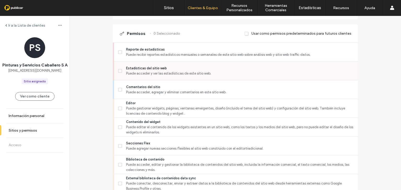
click at [147, 63] on div "Estadísticas del sitio web Puede acceder y ver las estadísticas de este sitio w…" at bounding box center [238, 71] width 240 height 19
click at [150, 66] on span "Estadísticas del sitio web" at bounding box center [240, 68] width 228 height 5
click at [139, 102] on span "Editor" at bounding box center [240, 103] width 228 height 5
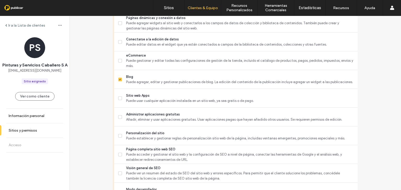
scroll to position [313, 0]
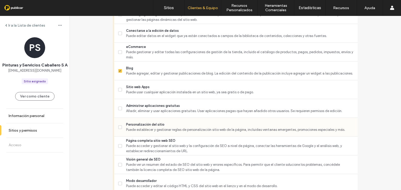
click at [160, 124] on span "Personalización del sitio" at bounding box center [240, 124] width 228 height 5
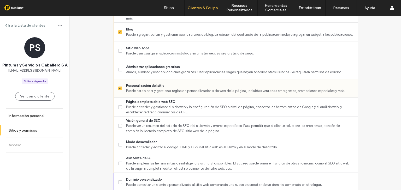
scroll to position [355, 0]
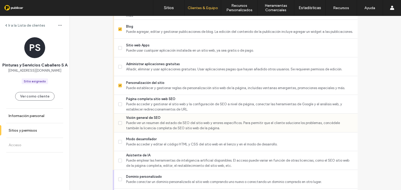
click at [149, 116] on span "Visión general de SEO" at bounding box center [240, 117] width 228 height 5
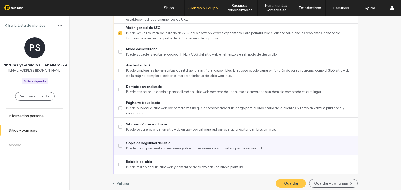
scroll to position [448, 0]
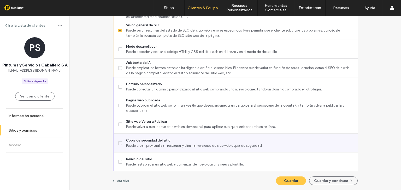
drag, startPoint x: 150, startPoint y: 128, endPoint x: 152, endPoint y: 147, distance: 18.4
click at [150, 128] on span "Puede volver a publicar un sitio web en tiempo real para aplicar cualquier edit…" at bounding box center [240, 127] width 228 height 5
click at [152, 147] on span "Puede crear, previsualizar, restaurar y eliminar versiones de sitio web copia d…" at bounding box center [240, 145] width 228 height 5
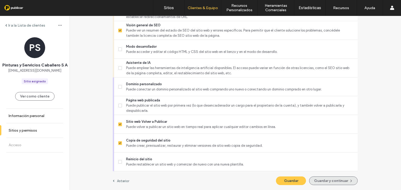
click at [330, 179] on button "Guardar y continuar" at bounding box center [333, 181] width 49 height 9
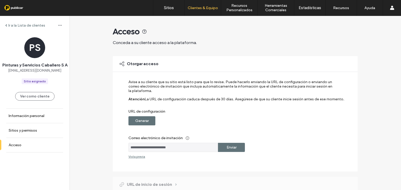
click at [148, 116] on div "Generar" at bounding box center [142, 120] width 27 height 9
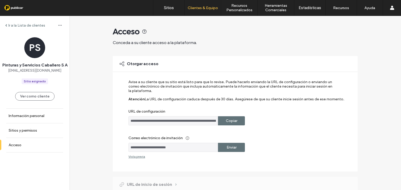
click at [229, 121] on label "Copiar" at bounding box center [231, 121] width 11 height 10
